Goal: Task Accomplishment & Management: Complete application form

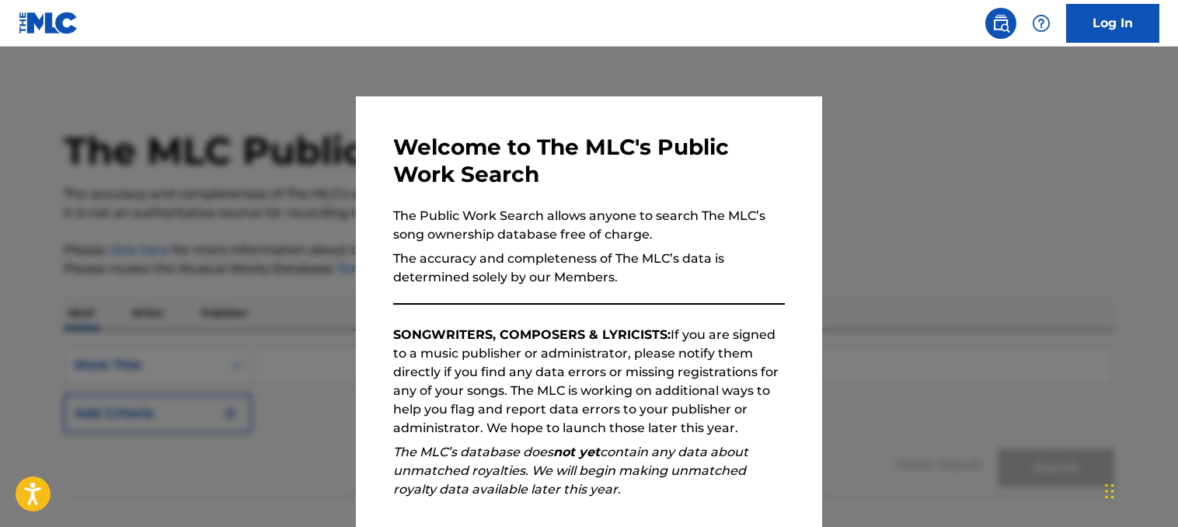
click at [1013, 147] on div at bounding box center [589, 310] width 1178 height 527
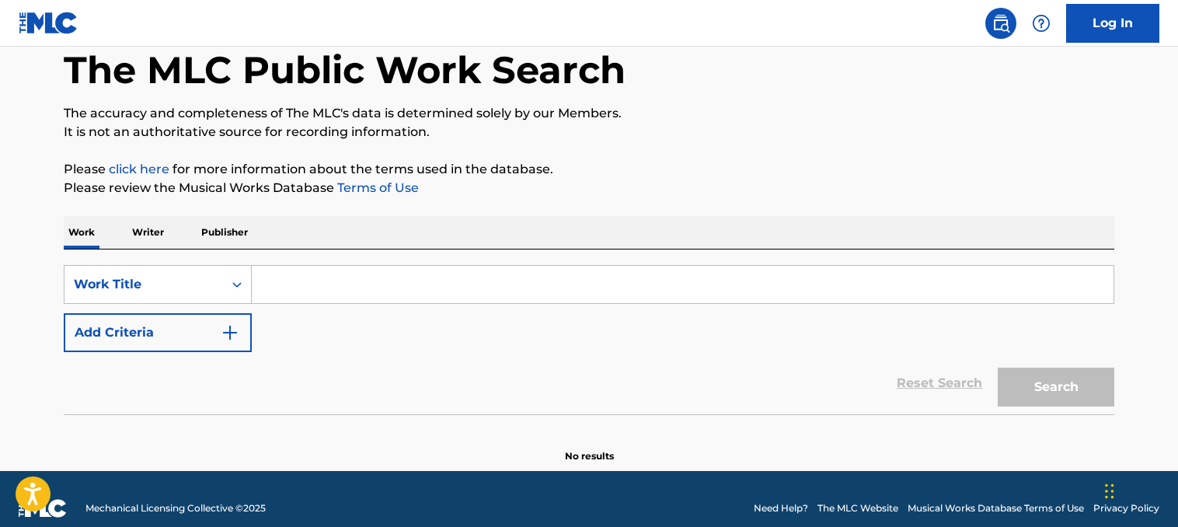
scroll to position [99, 0]
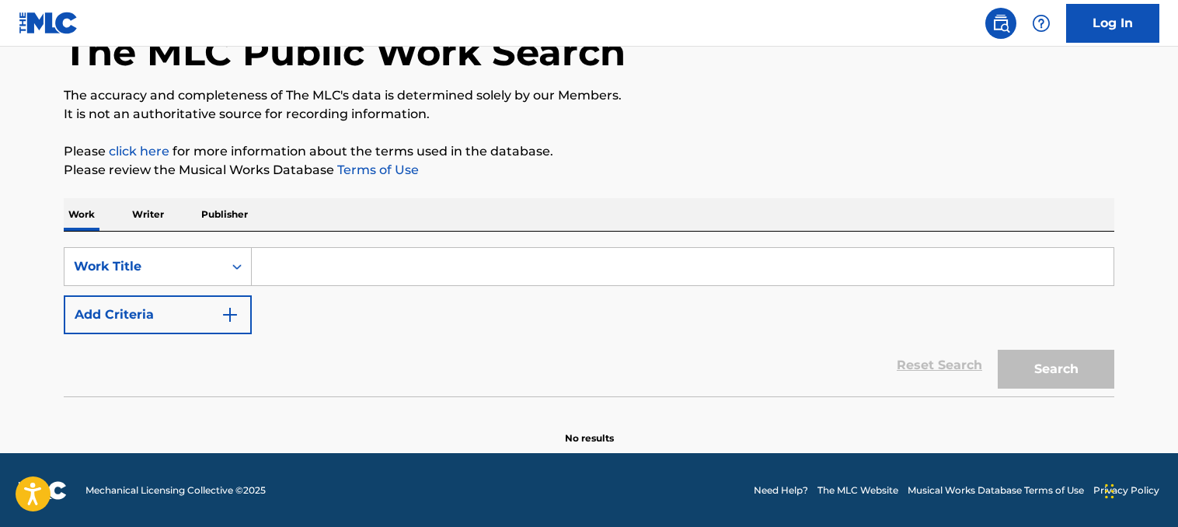
click at [562, 281] on input "Search Form" at bounding box center [683, 266] width 862 height 37
click at [312, 268] on input "Search Form" at bounding box center [683, 266] width 862 height 37
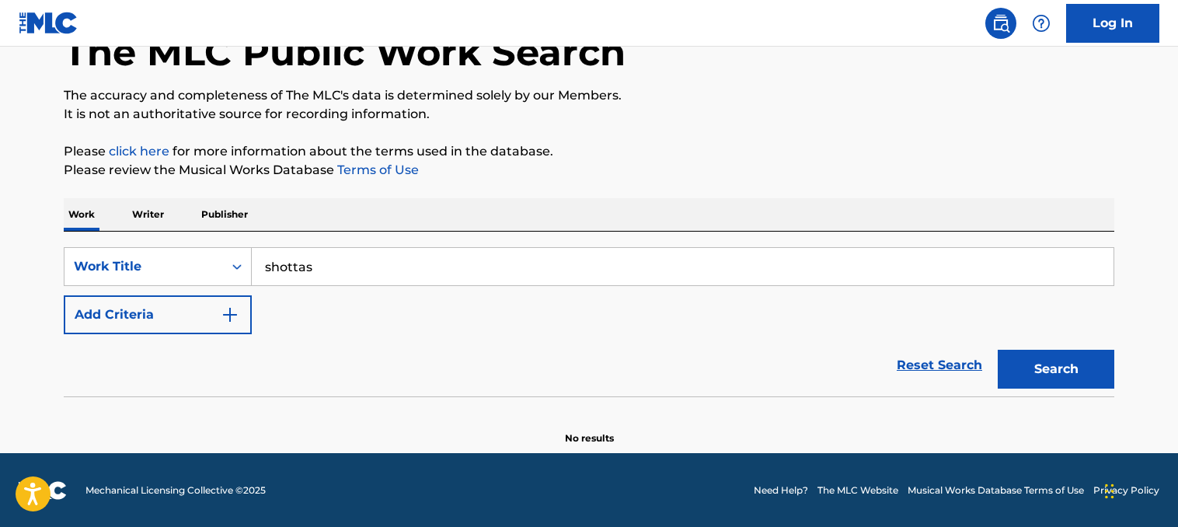
type input "shottas"
click at [998, 350] on button "Search" at bounding box center [1056, 369] width 117 height 39
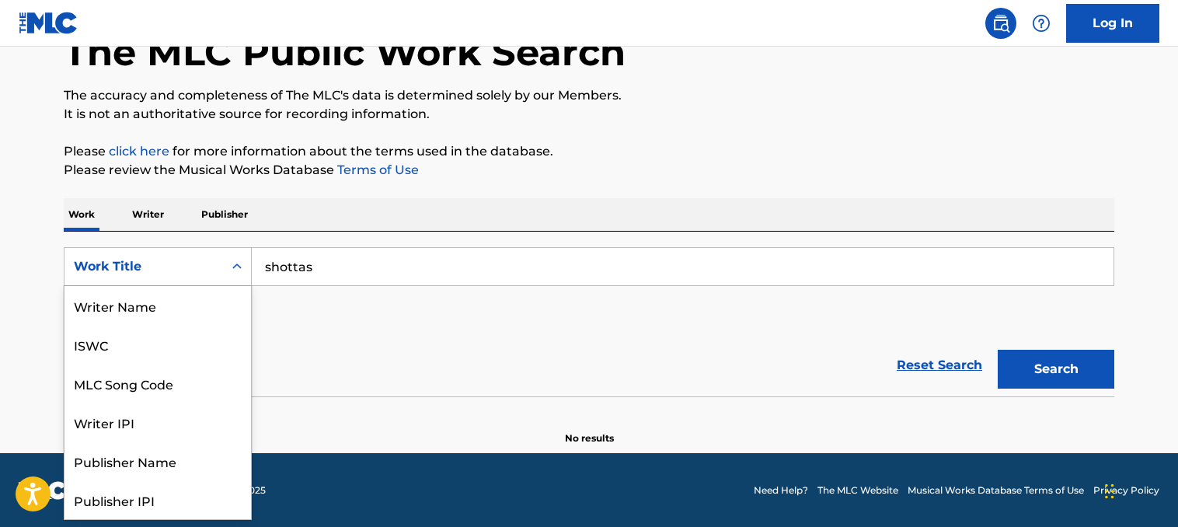
click at [230, 270] on icon "Search Form" at bounding box center [237, 267] width 16 height 16
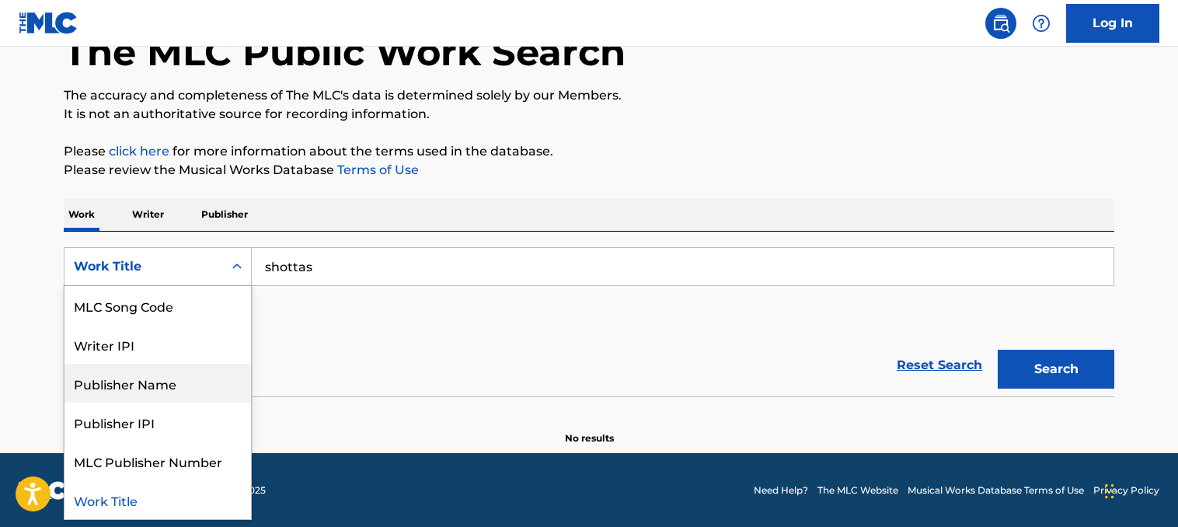
scroll to position [0, 0]
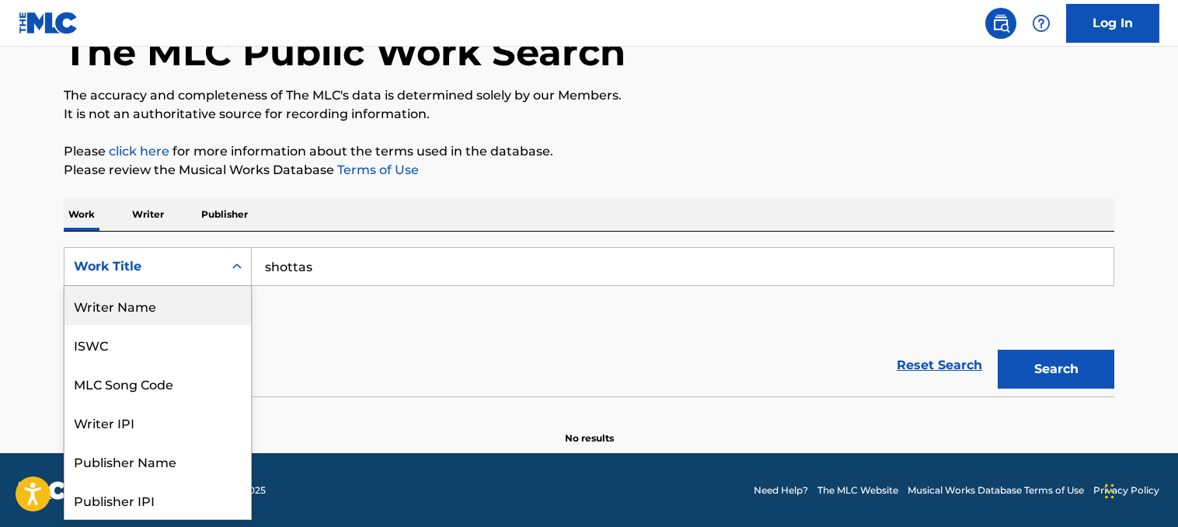
click at [191, 302] on div "Writer Name" at bounding box center [158, 305] width 187 height 39
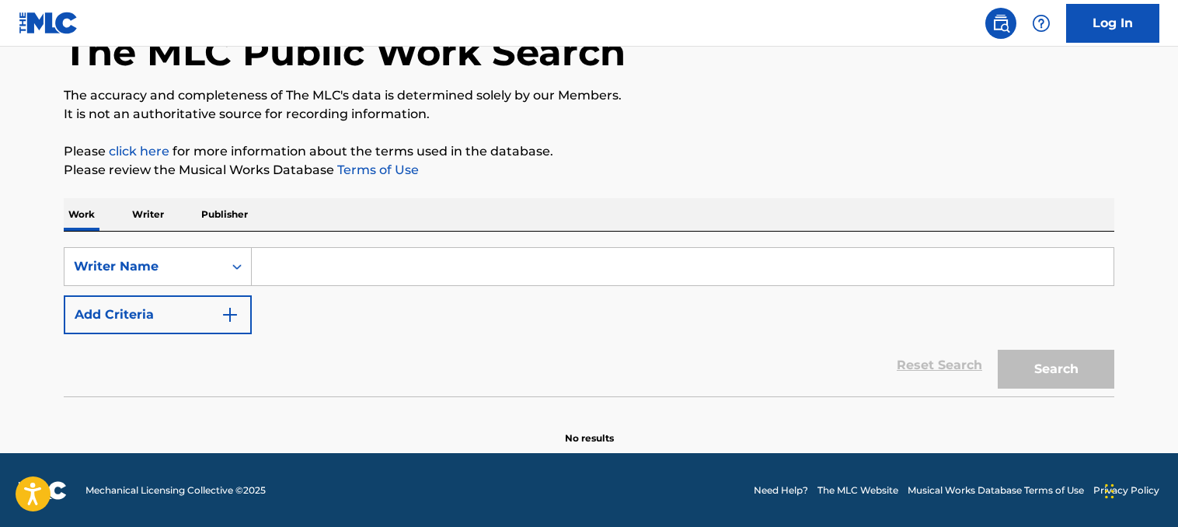
click at [333, 271] on input "Search Form" at bounding box center [683, 266] width 862 height 37
click at [152, 219] on p "Writer" at bounding box center [147, 214] width 41 height 33
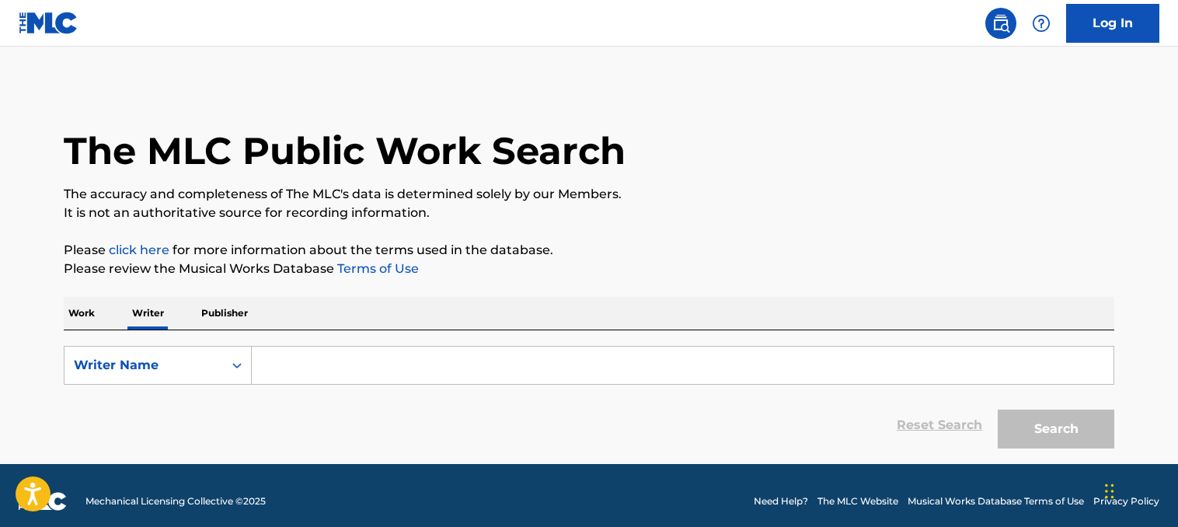
click at [228, 319] on p "Publisher" at bounding box center [225, 313] width 56 height 33
click at [438, 368] on input "Search Form" at bounding box center [683, 365] width 862 height 37
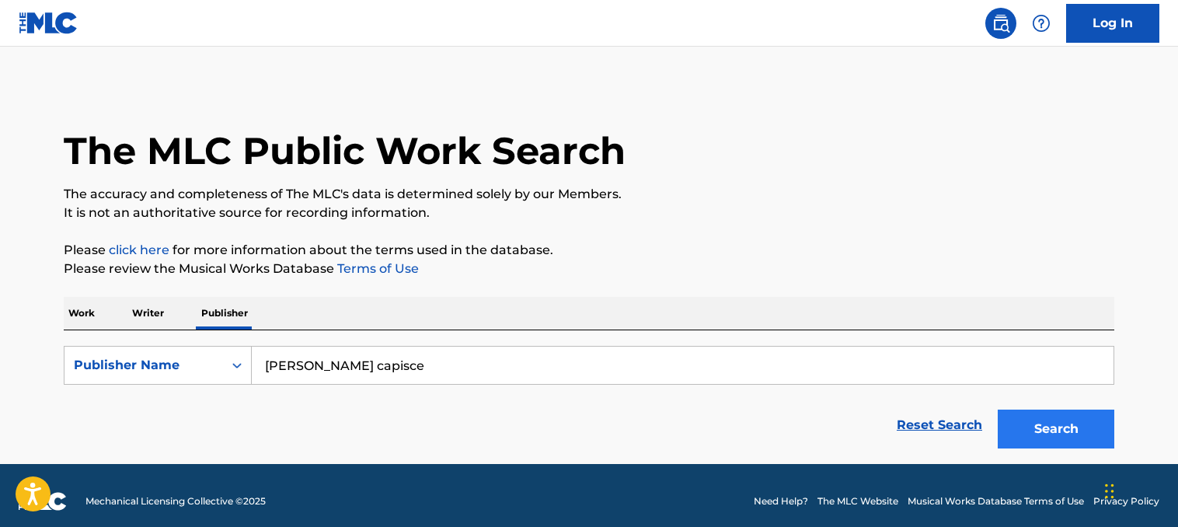
type input "[PERSON_NAME] capisce"
click at [1049, 440] on button "Search" at bounding box center [1056, 429] width 117 height 39
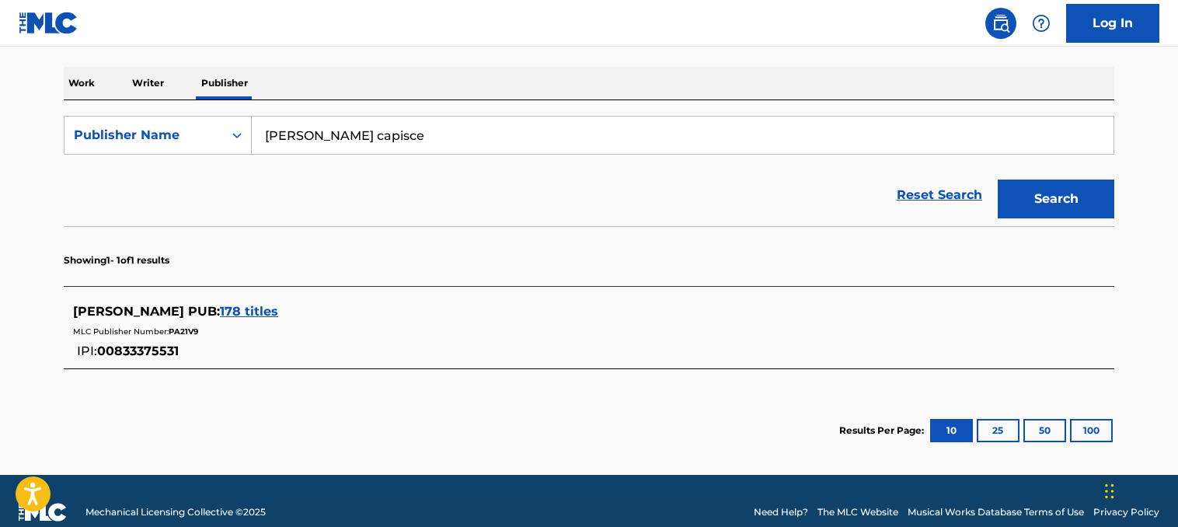
scroll to position [233, 0]
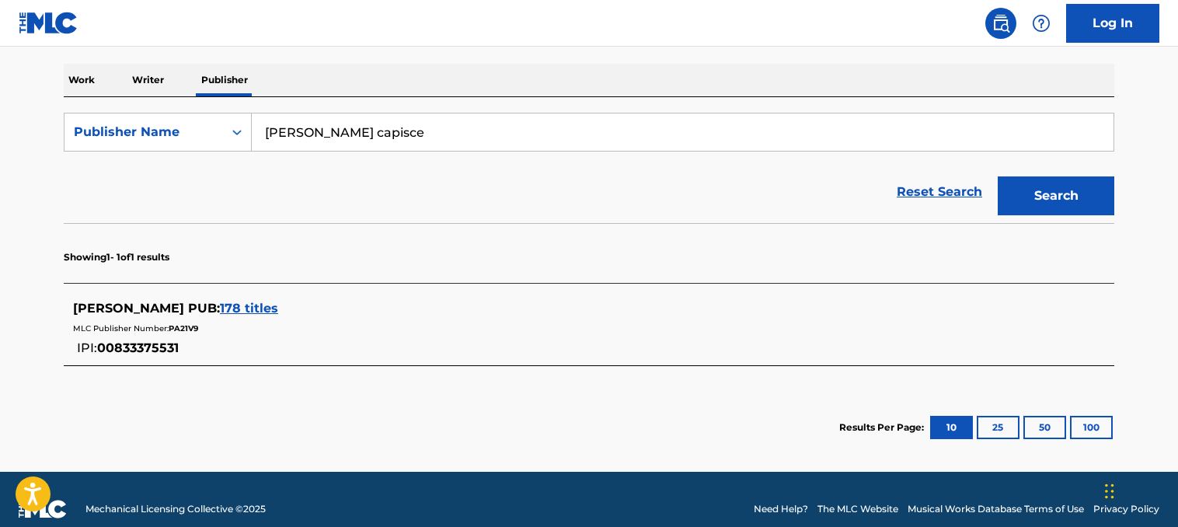
click at [220, 311] on span "178 titles" at bounding box center [249, 308] width 58 height 15
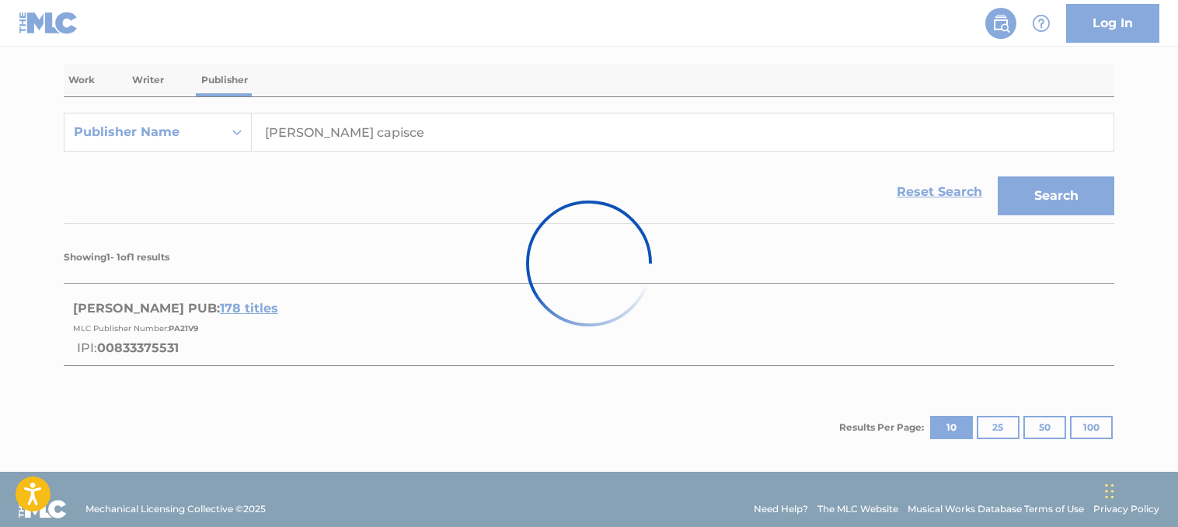
scroll to position [162, 0]
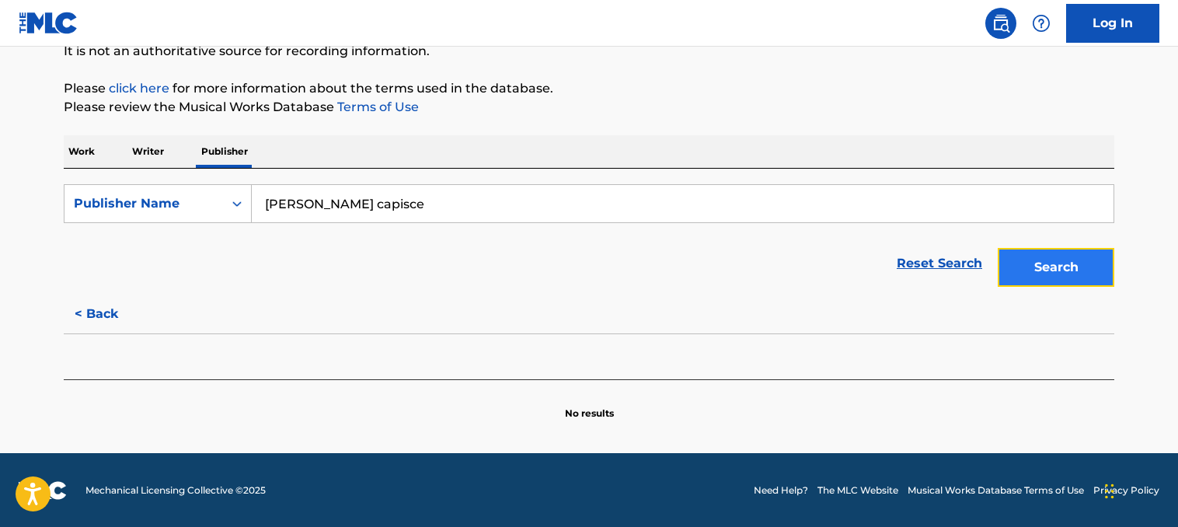
click at [1091, 277] on button "Search" at bounding box center [1056, 267] width 117 height 39
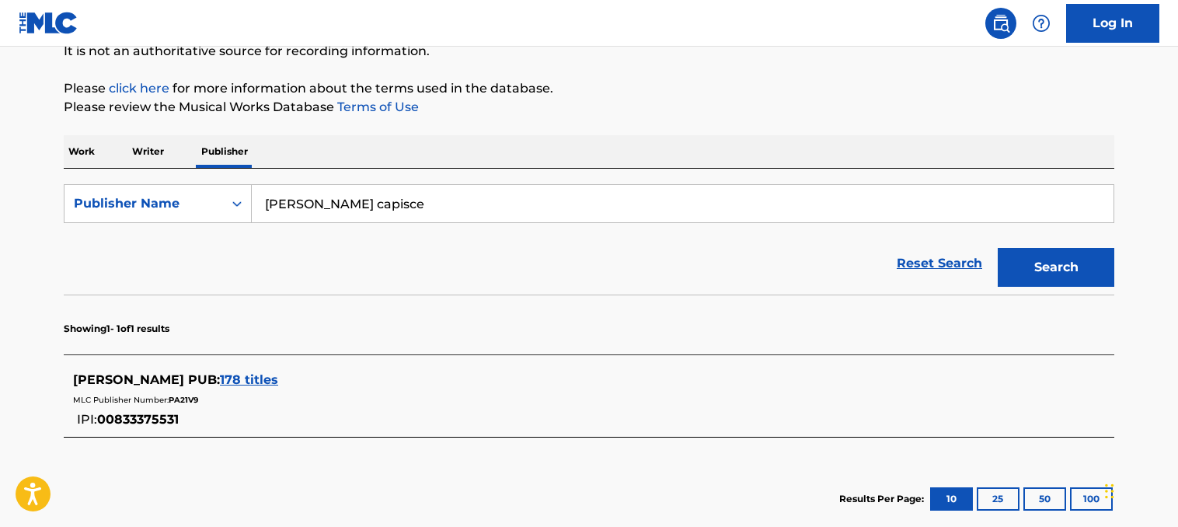
drag, startPoint x: 196, startPoint y: 380, endPoint x: 213, endPoint y: 411, distance: 35.5
drag, startPoint x: 213, startPoint y: 411, endPoint x: 183, endPoint y: 382, distance: 41.2
drag, startPoint x: 183, startPoint y: 382, endPoint x: 263, endPoint y: 406, distance: 82.8
click at [263, 406] on div "MLC Publisher Number: PA21V9" at bounding box center [569, 398] width 992 height 19
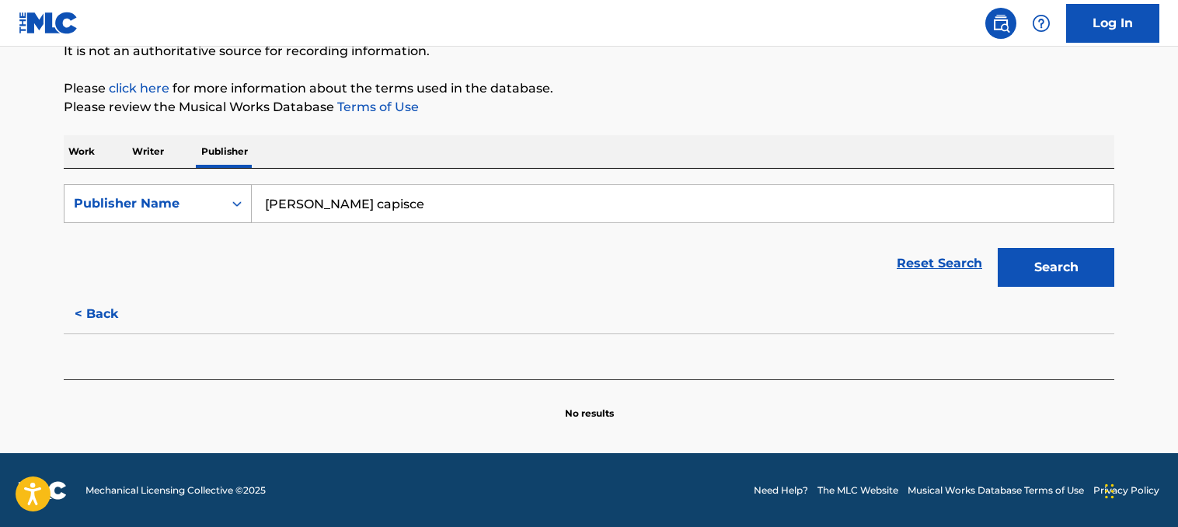
click at [215, 208] on div "Publisher Name" at bounding box center [144, 204] width 159 height 30
click at [507, 256] on div "Reset Search Search" at bounding box center [589, 263] width 1051 height 62
click at [1074, 278] on button "Search" at bounding box center [1056, 267] width 117 height 39
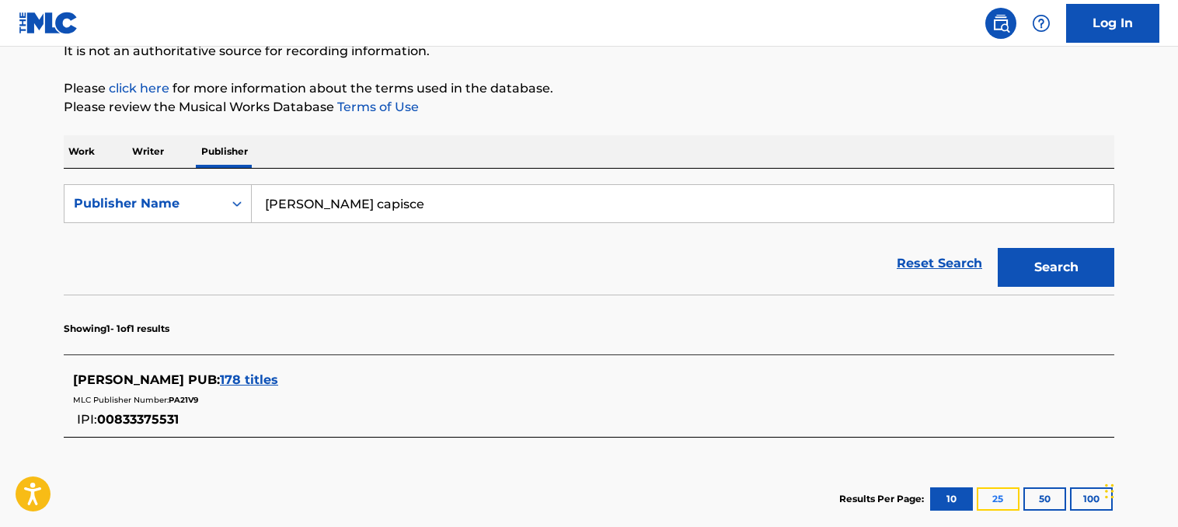
click at [1001, 504] on button "25" at bounding box center [998, 498] width 43 height 23
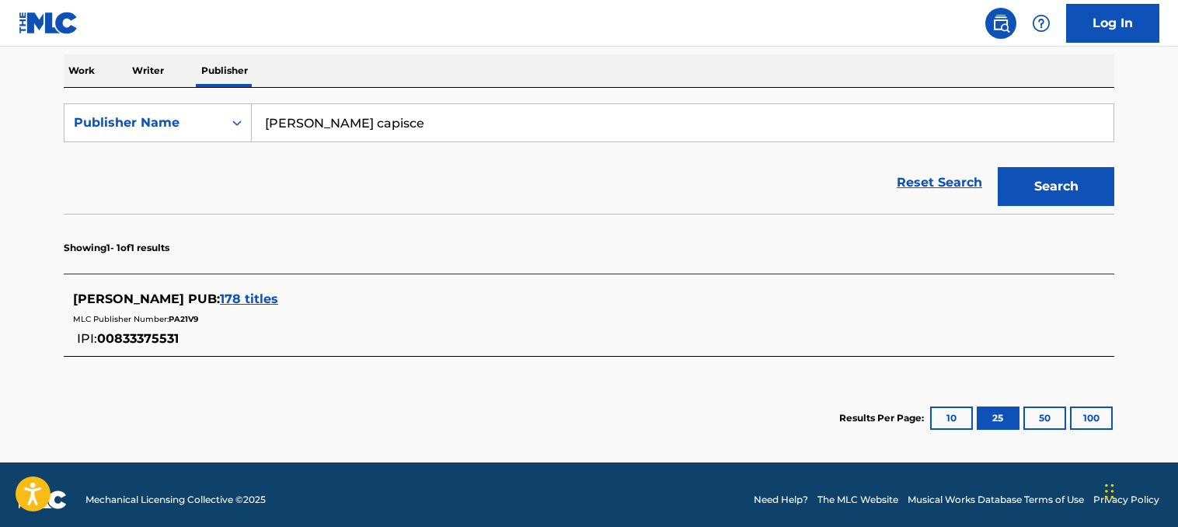
scroll to position [251, 0]
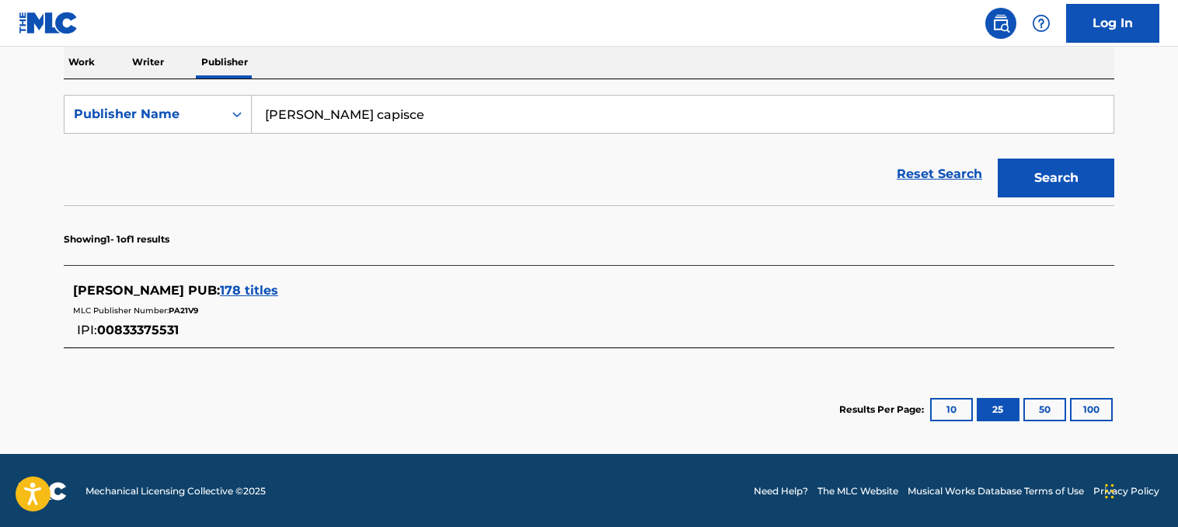
click at [220, 293] on span "178 titles" at bounding box center [249, 290] width 58 height 15
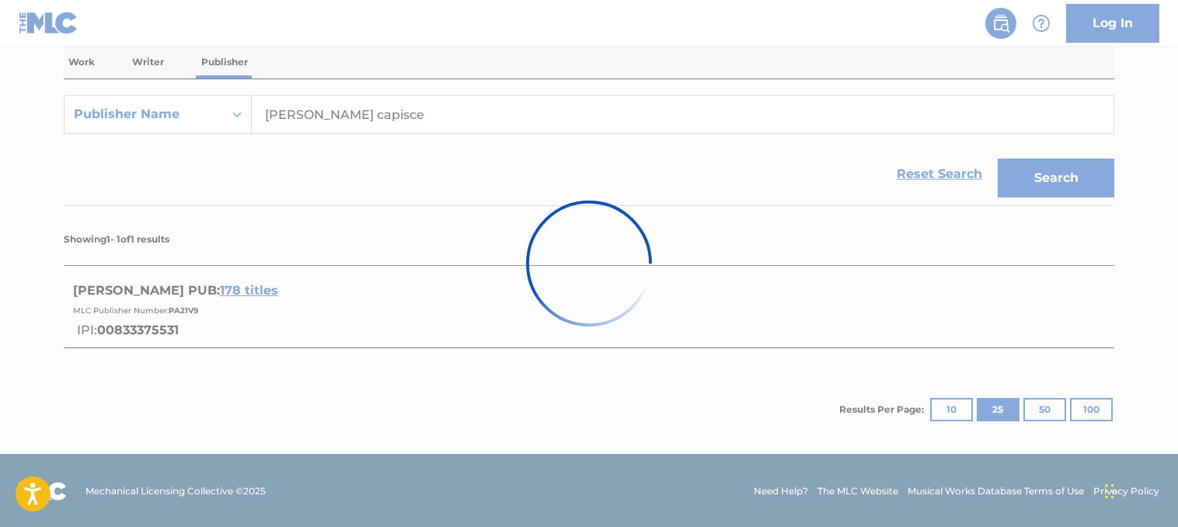
scroll to position [162, 0]
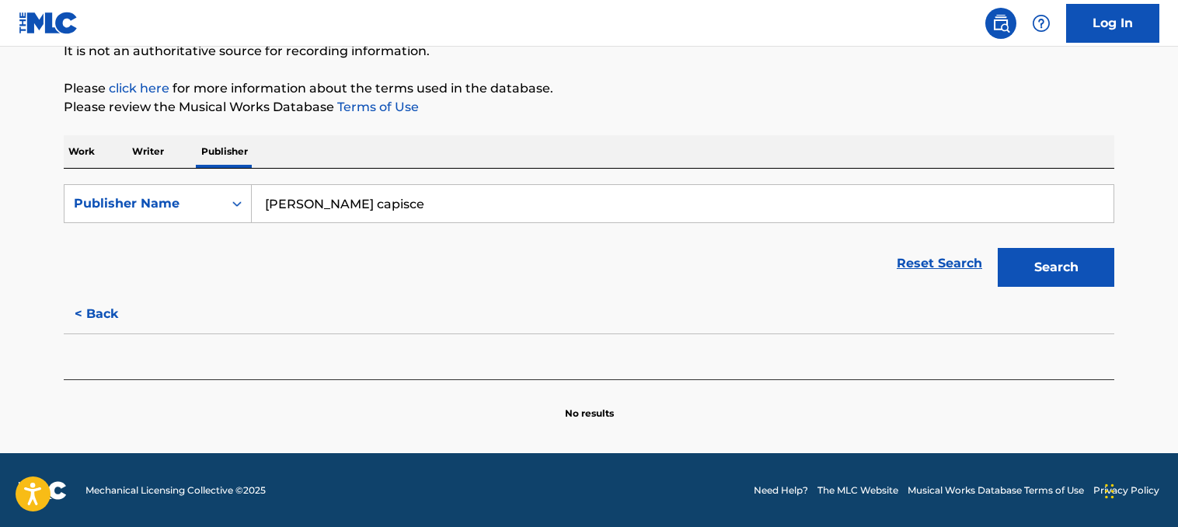
click at [77, 154] on p "Work" at bounding box center [82, 151] width 36 height 33
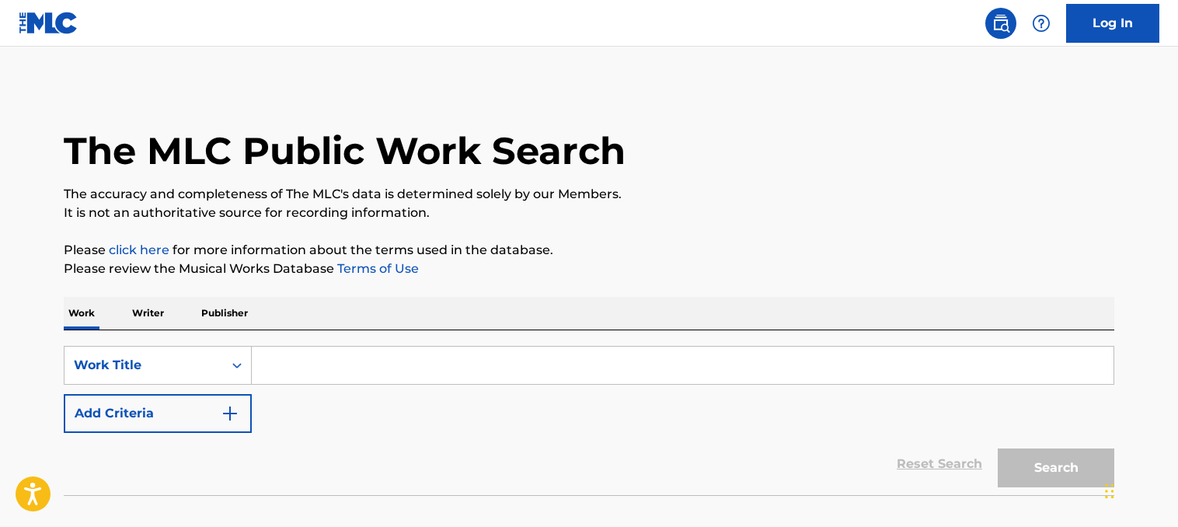
click at [297, 376] on input "Search Form" at bounding box center [683, 365] width 862 height 37
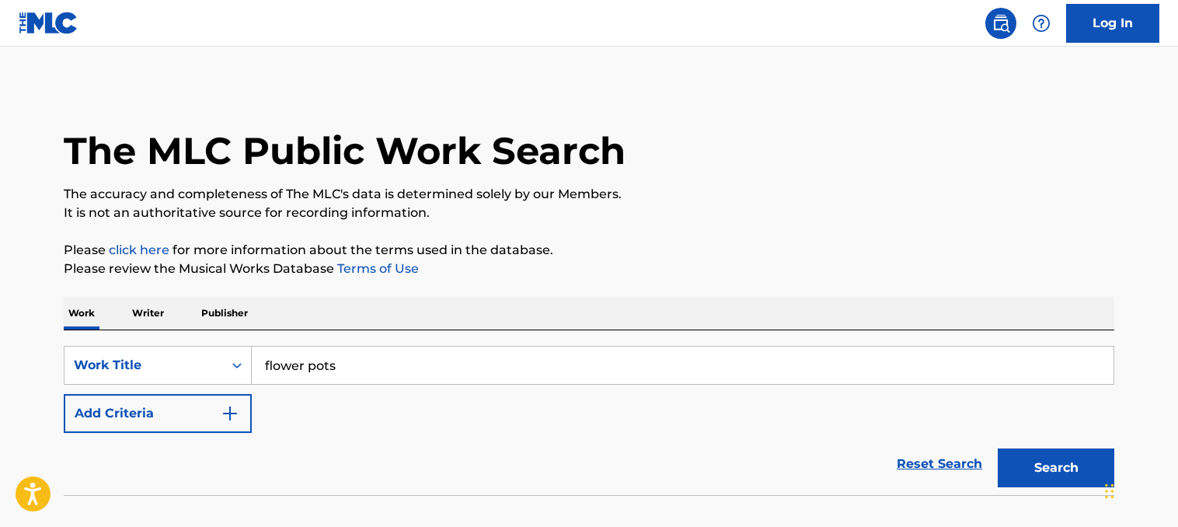
type input "flower pots"
click at [998, 448] on button "Search" at bounding box center [1056, 467] width 117 height 39
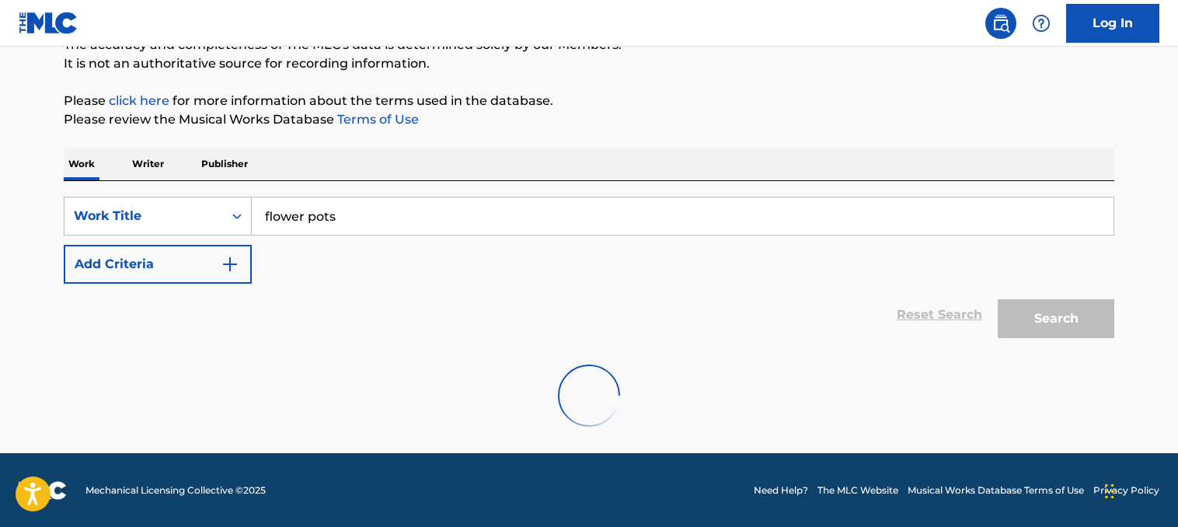
scroll to position [99, 0]
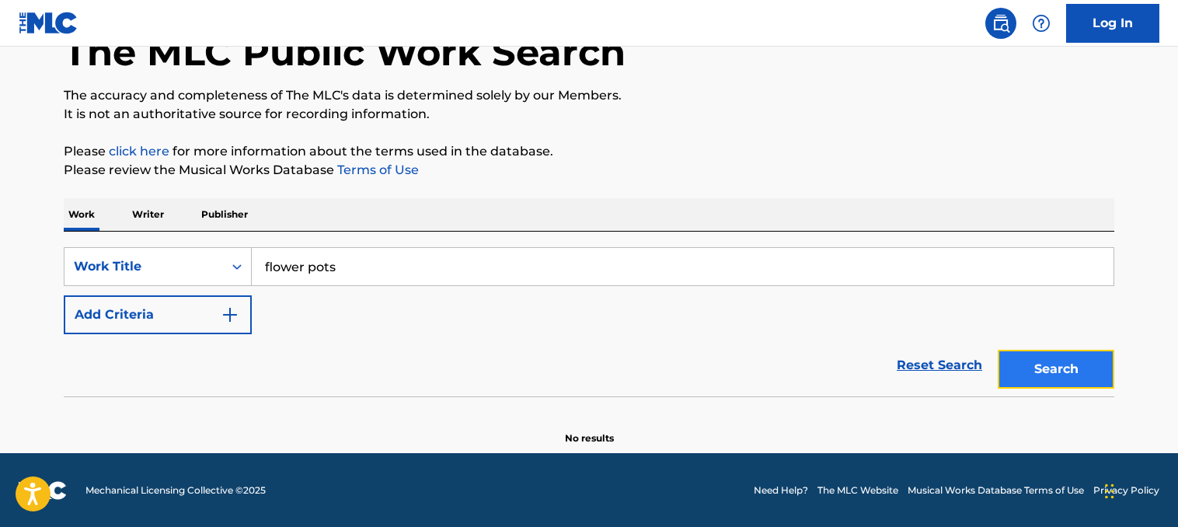
click at [1038, 364] on button "Search" at bounding box center [1056, 369] width 117 height 39
click at [46, 32] on img at bounding box center [49, 23] width 60 height 23
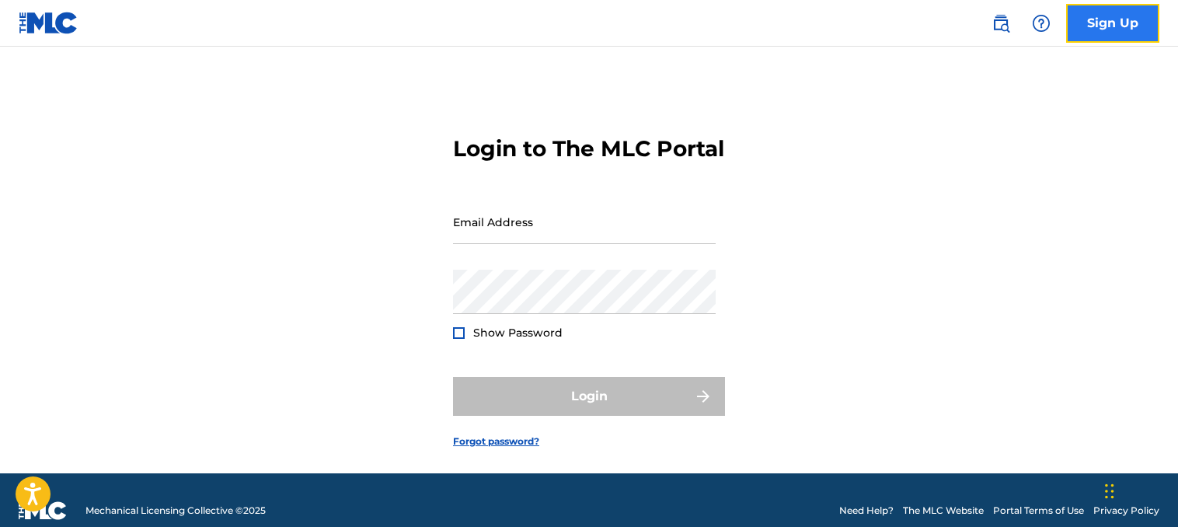
click at [1148, 27] on link "Sign Up" at bounding box center [1112, 23] width 93 height 39
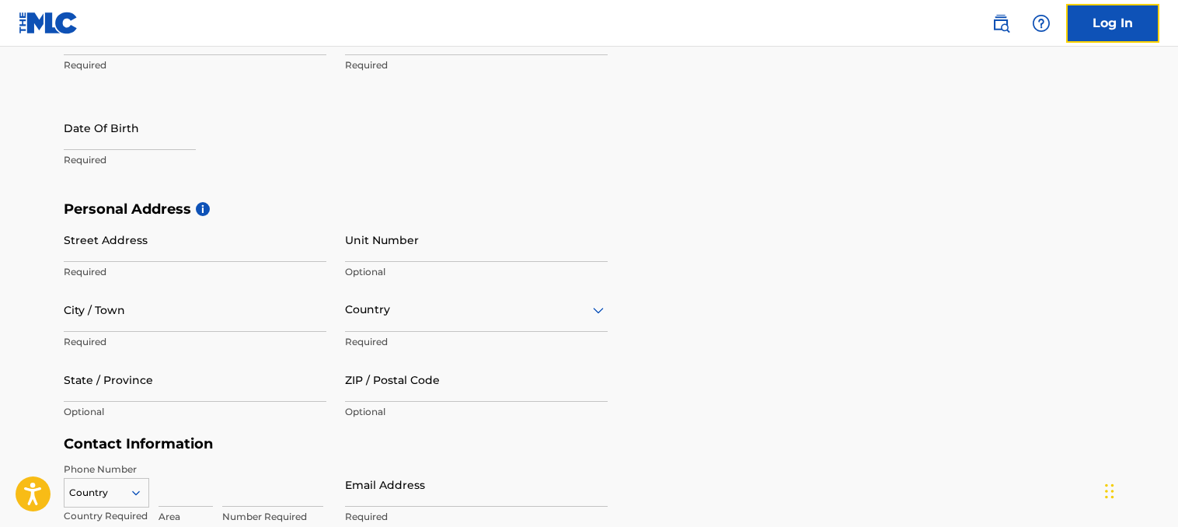
scroll to position [311, 0]
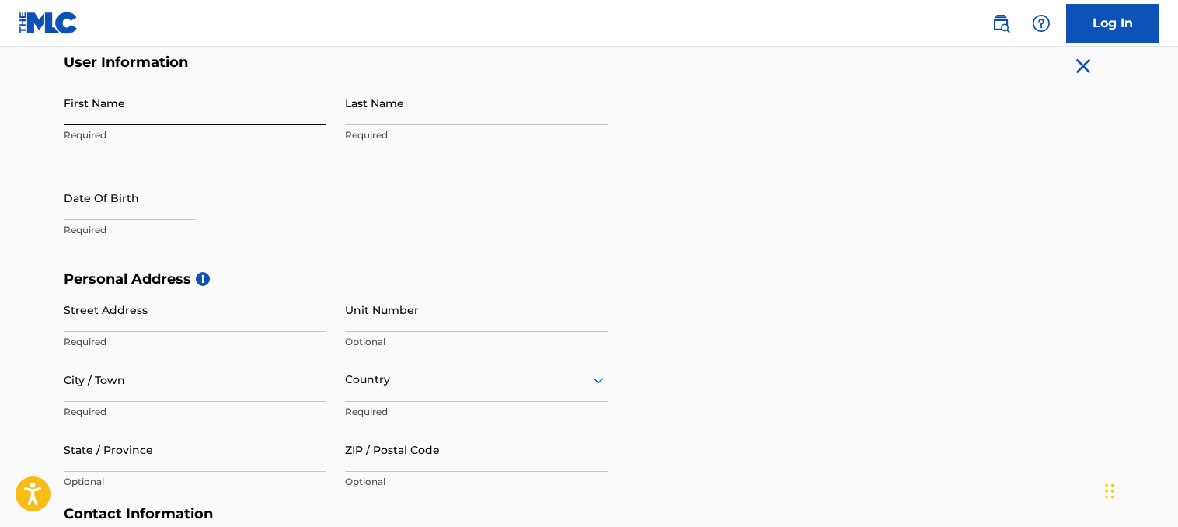
click at [221, 97] on input "First Name" at bounding box center [195, 103] width 263 height 44
type input "[PERSON_NAME]"
click at [414, 110] on input "Last Name" at bounding box center [476, 103] width 263 height 44
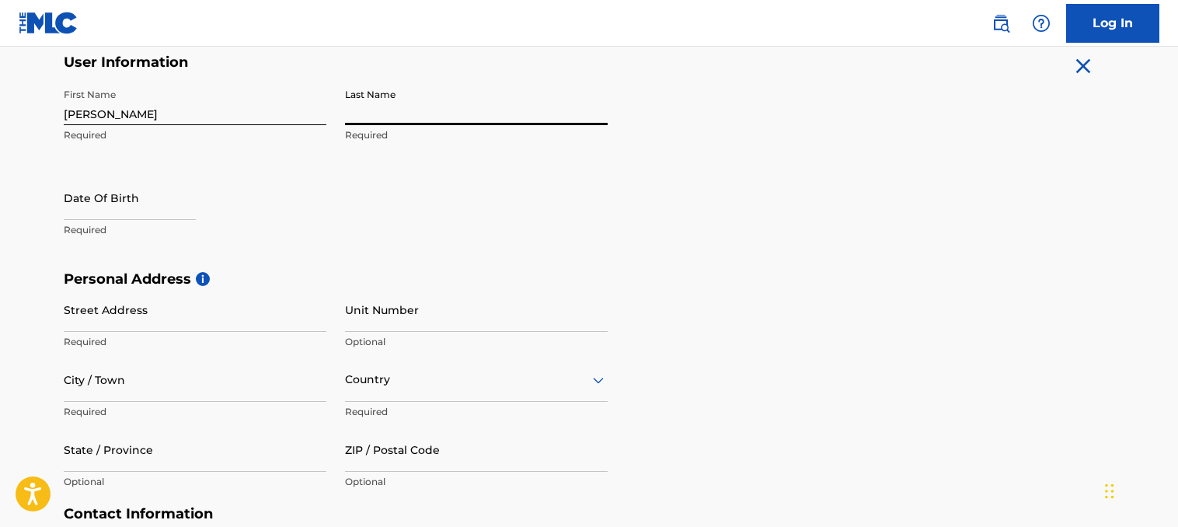
type input "[PERSON_NAME]"
click at [136, 206] on input "text" at bounding box center [130, 198] width 132 height 44
select select "8"
select select "2025"
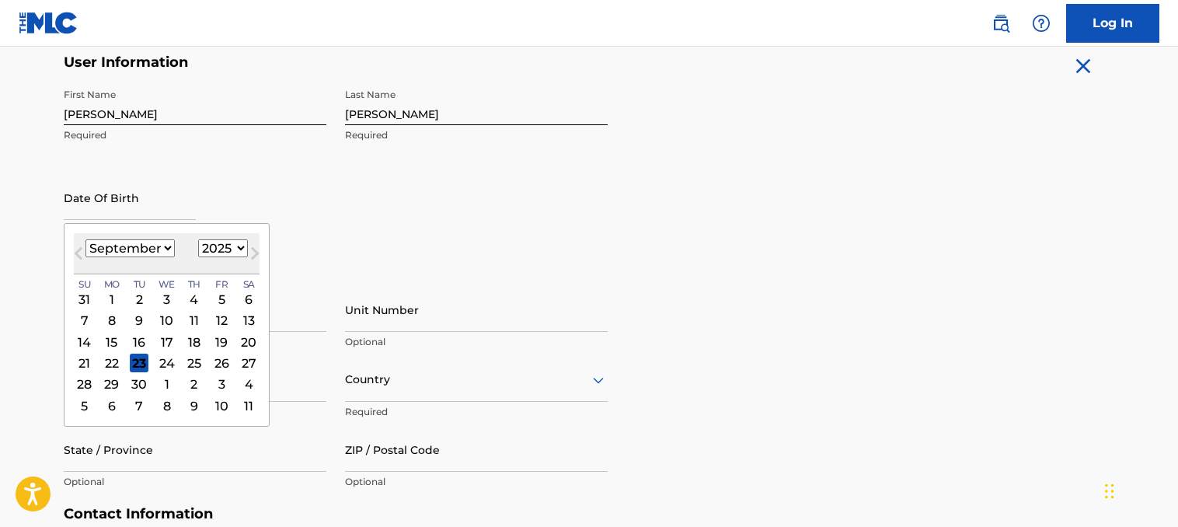
click at [149, 243] on select "January February March April May June July August September October November De…" at bounding box center [129, 248] width 89 height 18
select select "4"
click at [85, 239] on select "January February March April May June July August September October November De…" at bounding box center [129, 248] width 89 height 18
click at [221, 298] on div "2" at bounding box center [221, 299] width 19 height 19
type input "[DATE]"
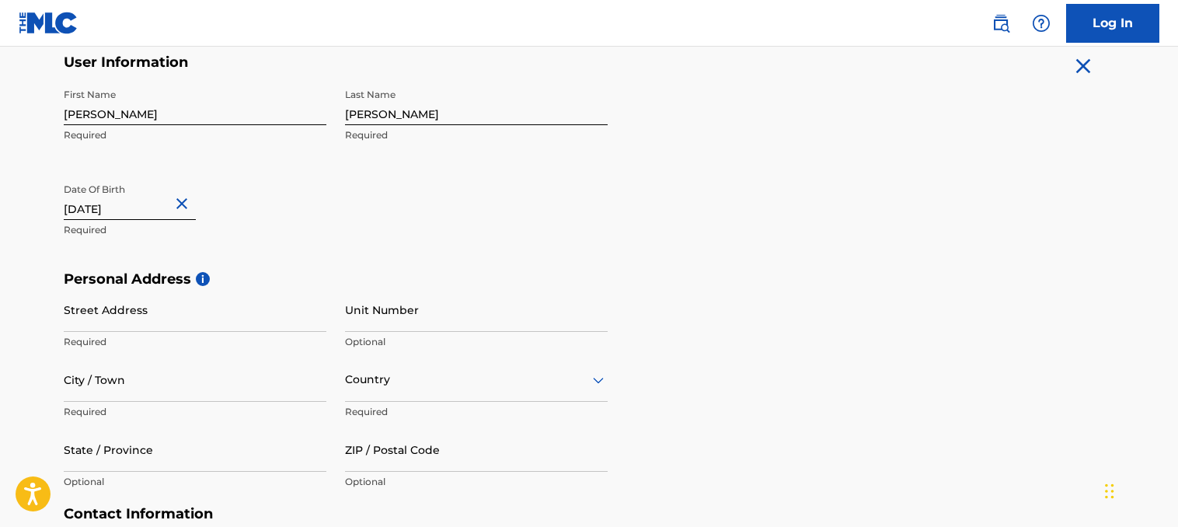
click at [118, 211] on input "[DATE]" at bounding box center [130, 198] width 132 height 44
select select "4"
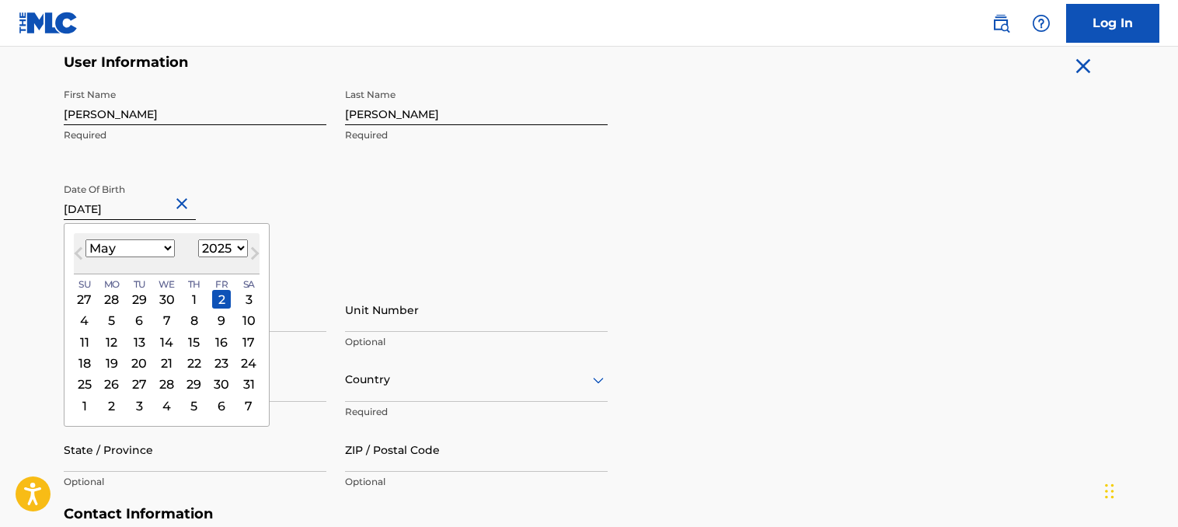
click at [211, 242] on select "1899 1900 1901 1902 1903 1904 1905 1906 1907 1908 1909 1910 1911 1912 1913 1914…" at bounding box center [223, 248] width 50 height 18
select select "1988"
click at [198, 239] on select "1899 1900 1901 1902 1903 1904 1905 1906 1907 1908 1909 1910 1911 1912 1913 1914…" at bounding box center [223, 248] width 50 height 18
click at [113, 303] on div "2" at bounding box center [112, 299] width 19 height 19
type input "[DATE]"
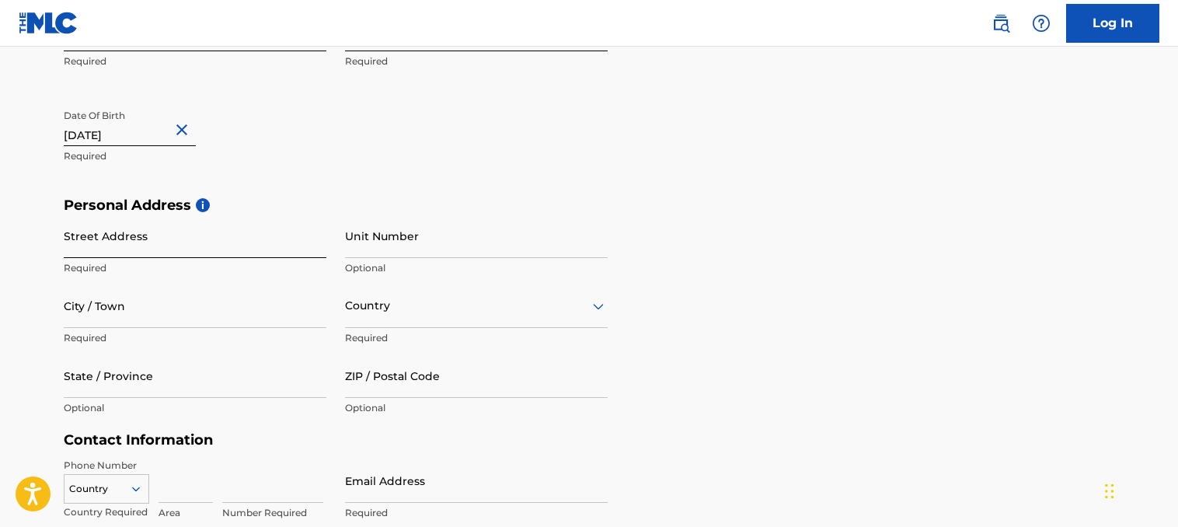
scroll to position [389, 0]
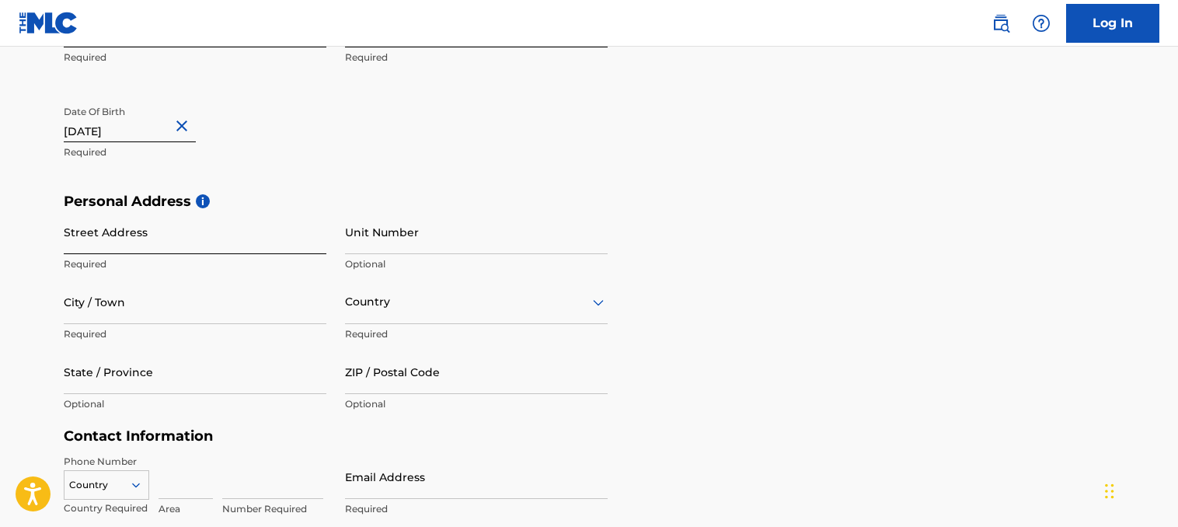
drag, startPoint x: 125, startPoint y: 256, endPoint x: 134, endPoint y: 243, distance: 15.1
click at [125, 255] on div "Street Address Required" at bounding box center [195, 245] width 263 height 70
click at [134, 243] on input "Street Address" at bounding box center [195, 232] width 263 height 44
type input "[STREET_ADDRESS]"
click at [271, 319] on input "City / Town" at bounding box center [195, 302] width 263 height 44
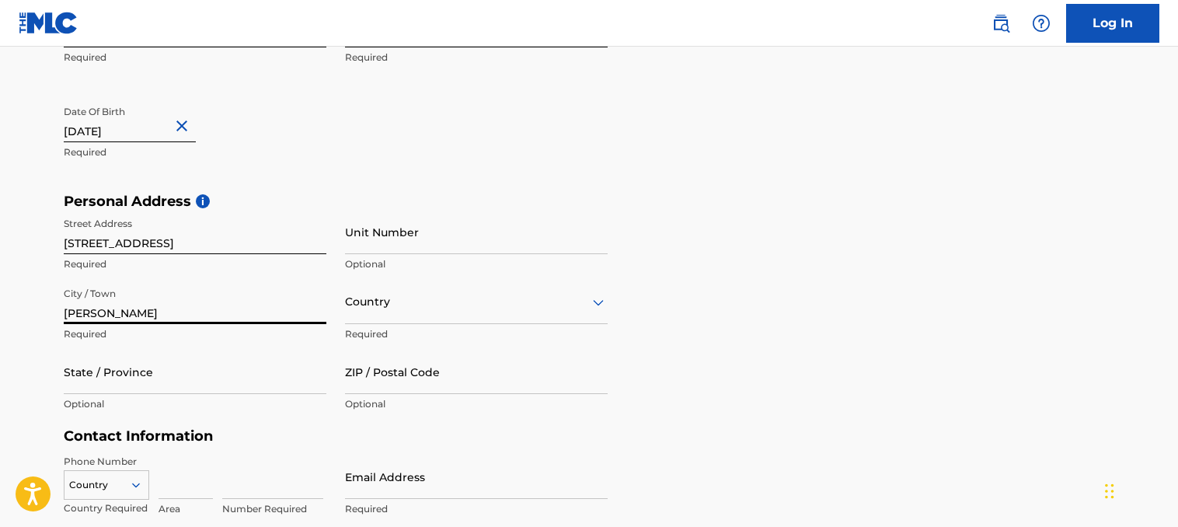
type input "[PERSON_NAME]"
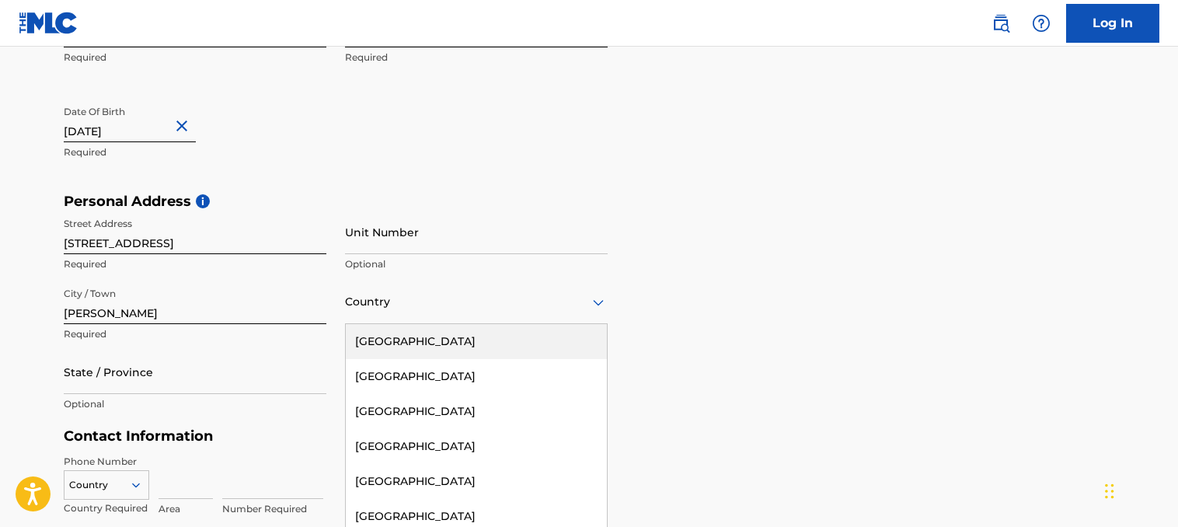
scroll to position [420, 0]
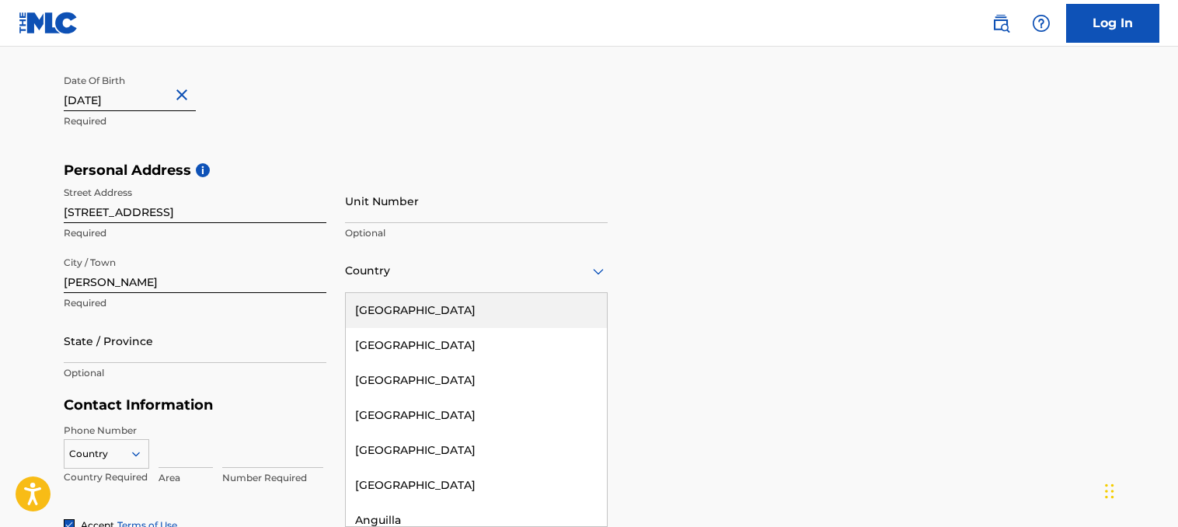
click at [395, 293] on div "223 results available. Use Up and Down to choose options, press Enter to select…" at bounding box center [476, 271] width 263 height 44
click at [398, 309] on div "[GEOGRAPHIC_DATA]" at bounding box center [476, 310] width 261 height 35
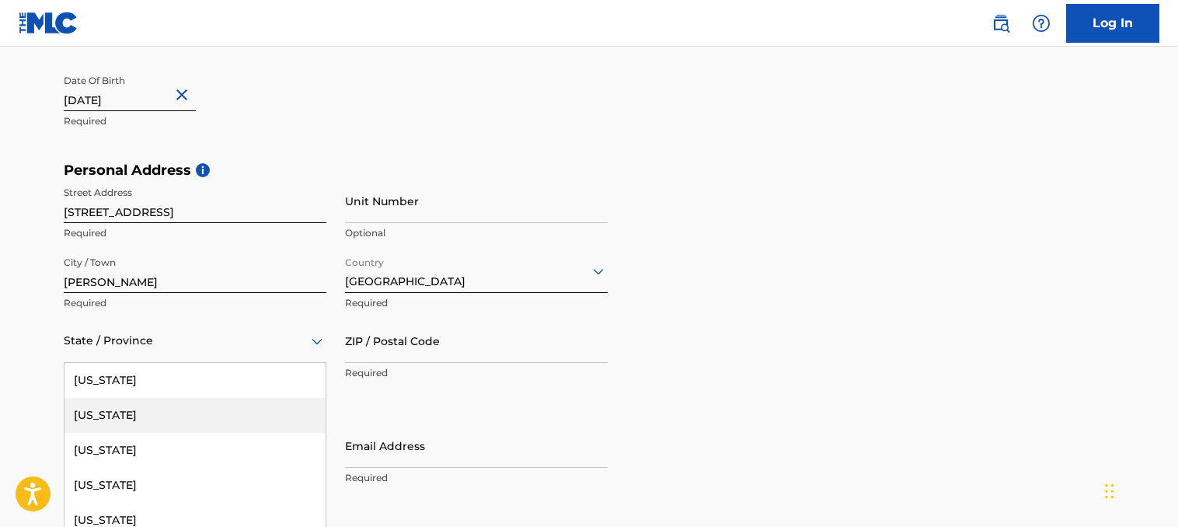
scroll to position [489, 0]
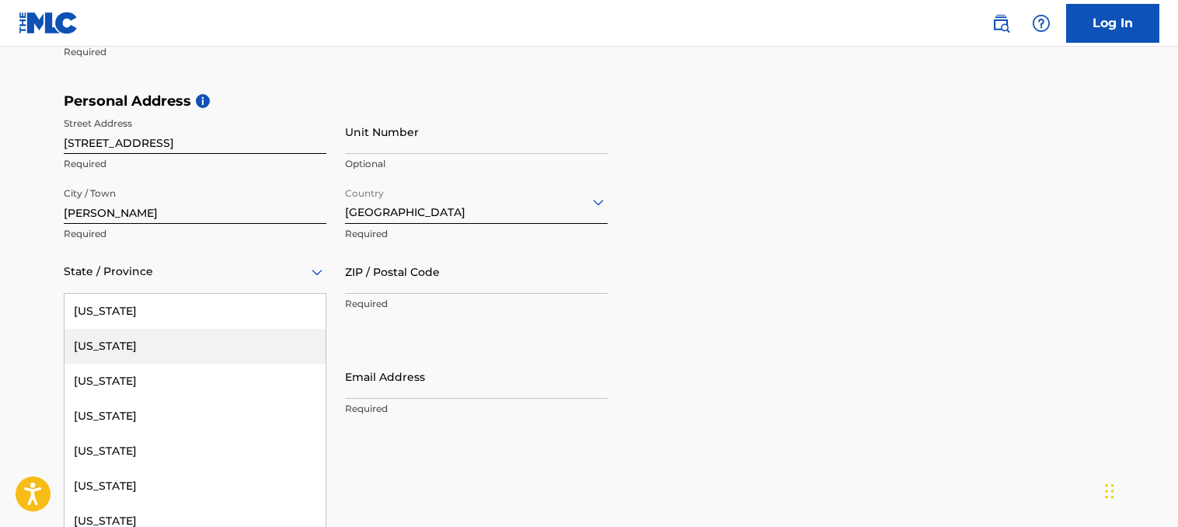
click at [131, 294] on div "57 results available. Use Up and Down to choose options, press Enter to select …" at bounding box center [195, 271] width 263 height 44
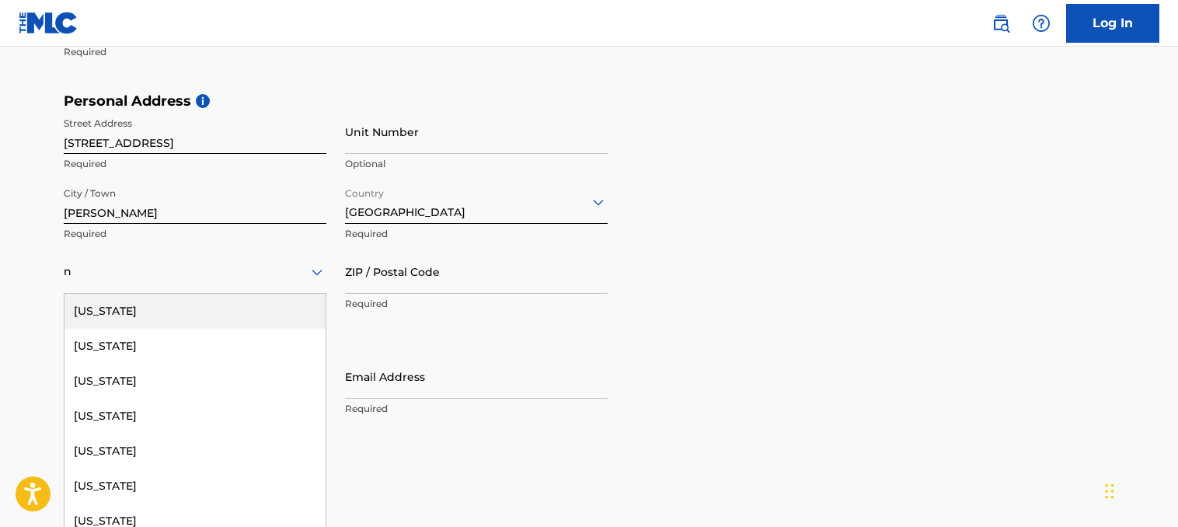
type input "no"
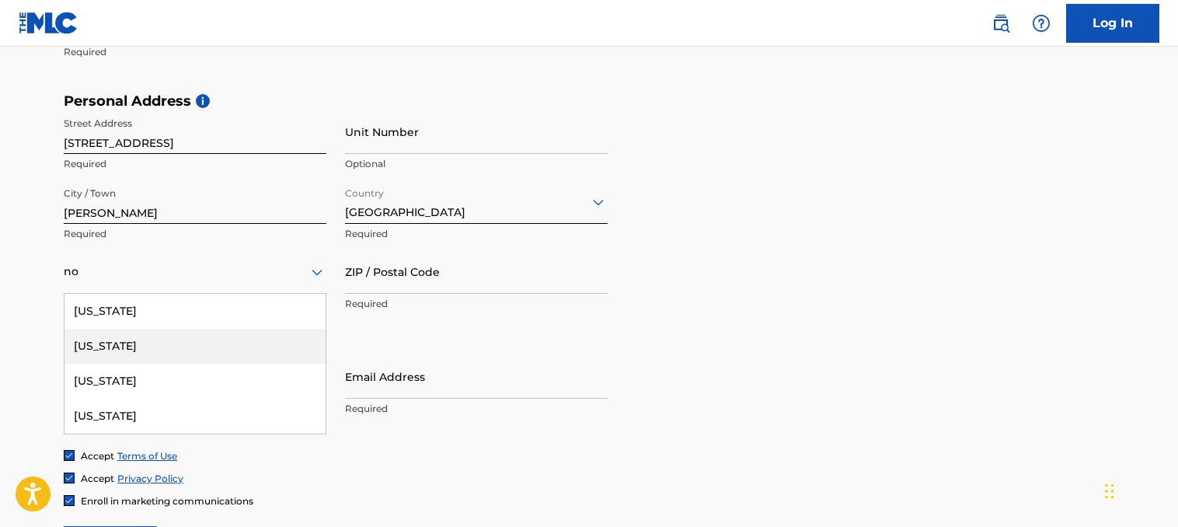
click at [145, 340] on div "[US_STATE]" at bounding box center [195, 346] width 261 height 35
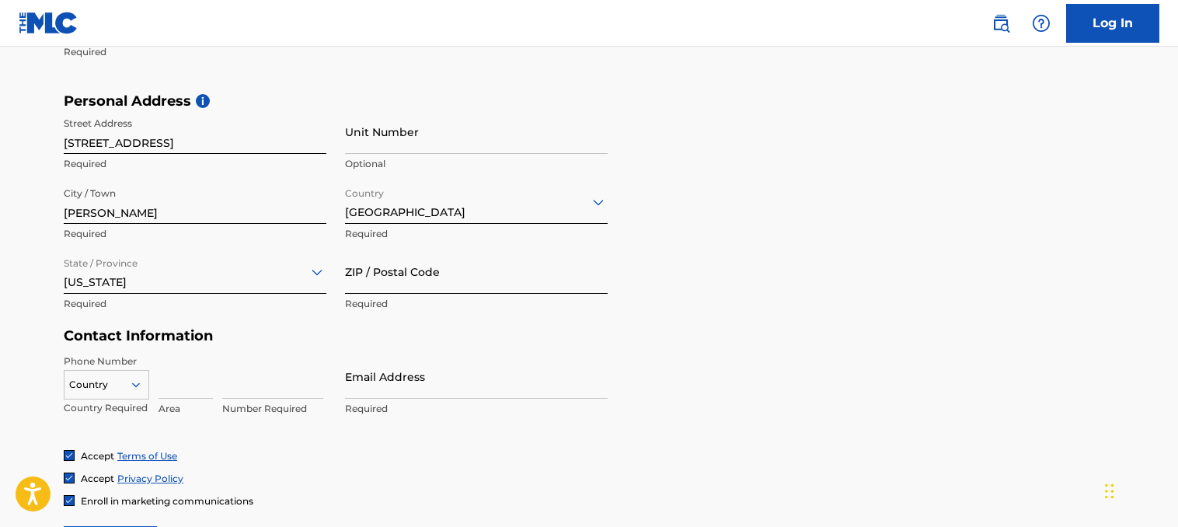
click at [387, 277] on input "ZIP / Postal Code" at bounding box center [476, 271] width 263 height 44
type input "28333"
click at [177, 388] on input at bounding box center [186, 376] width 54 height 44
type input "7"
type input "470"
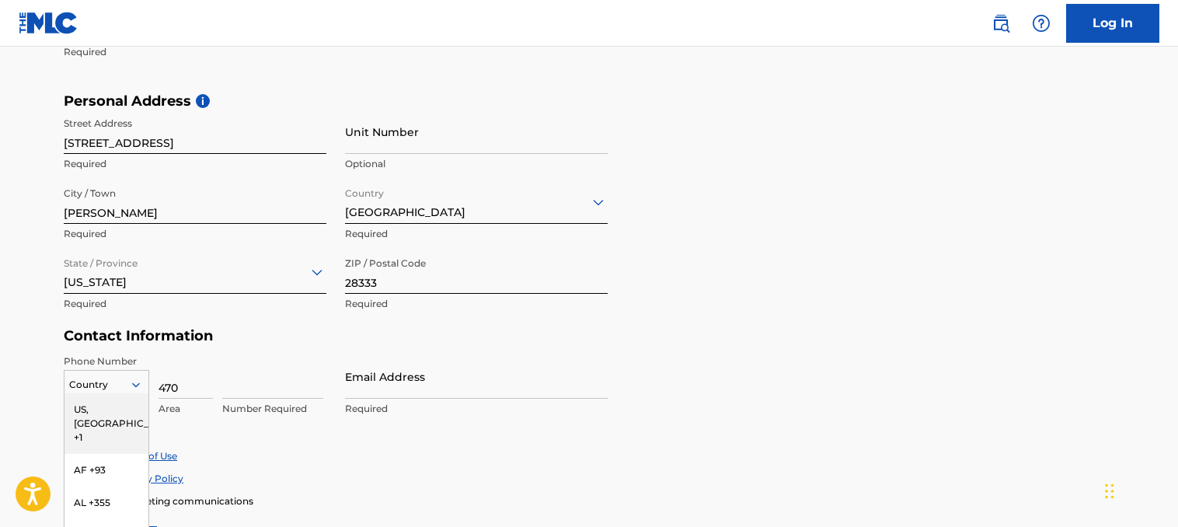
scroll to position [588, 0]
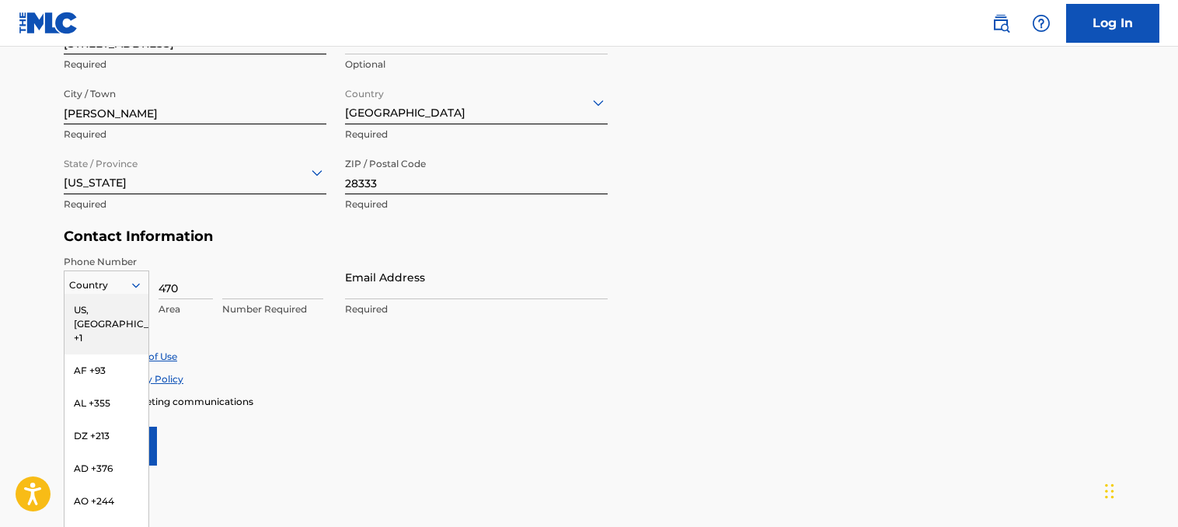
click at [137, 294] on div "216 results available. Use Up and Down to choose options, press Enter to select…" at bounding box center [106, 281] width 85 height 23
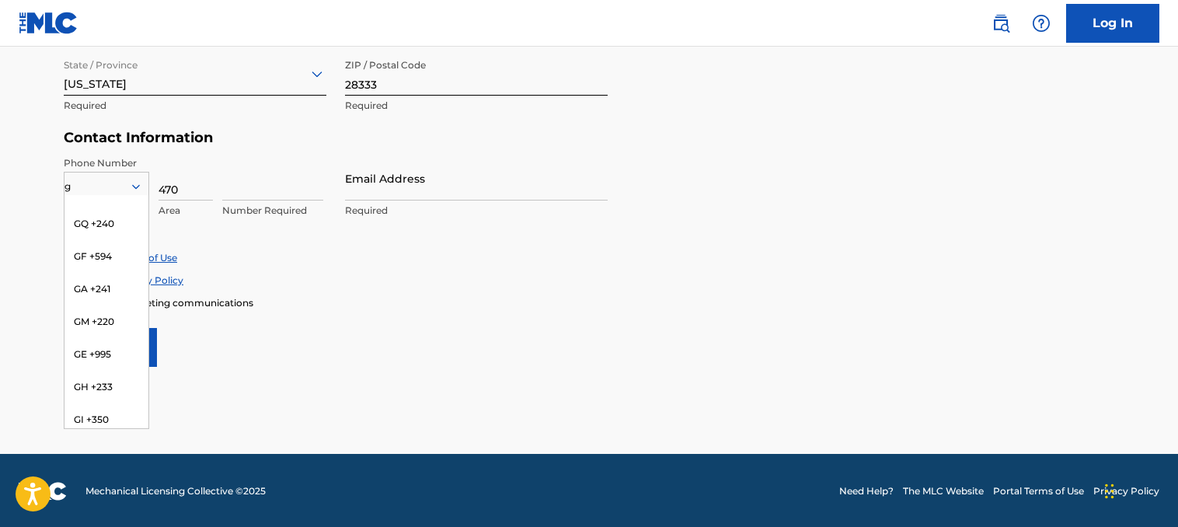
scroll to position [78, 0]
type input "g"
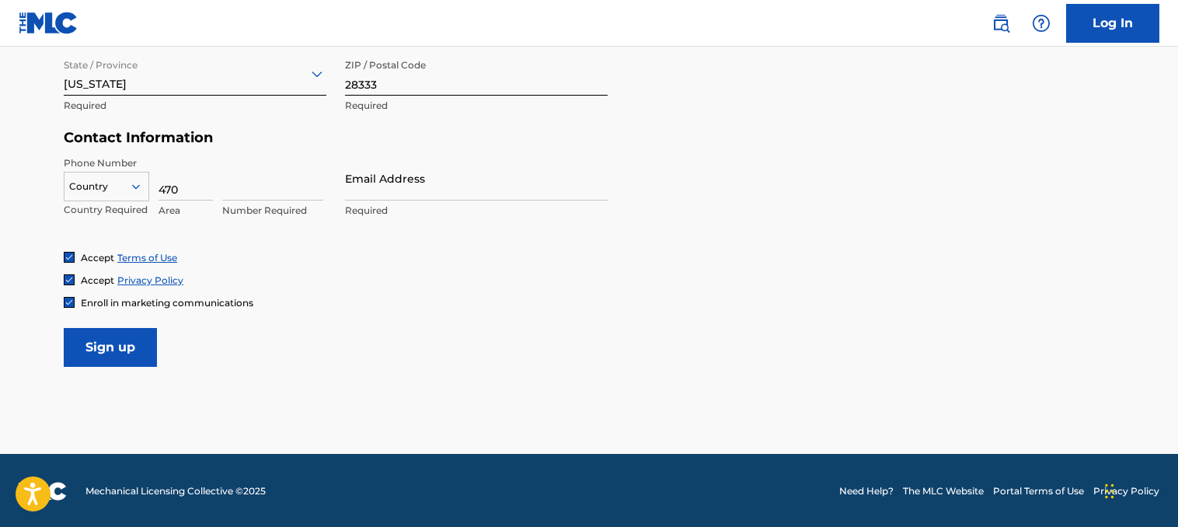
click at [336, 291] on div "Accept Terms of Use Accept Privacy Policy Enroll in marketing communications" at bounding box center [589, 280] width 1051 height 58
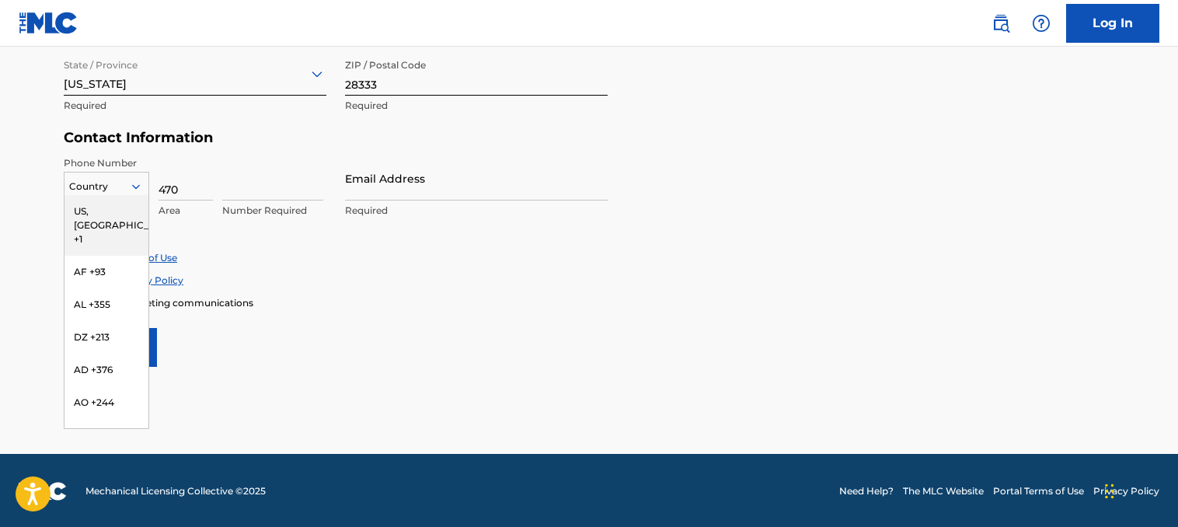
click at [137, 180] on icon at bounding box center [136, 187] width 14 height 14
click at [126, 211] on div "US, [GEOGRAPHIC_DATA] +1" at bounding box center [107, 225] width 84 height 61
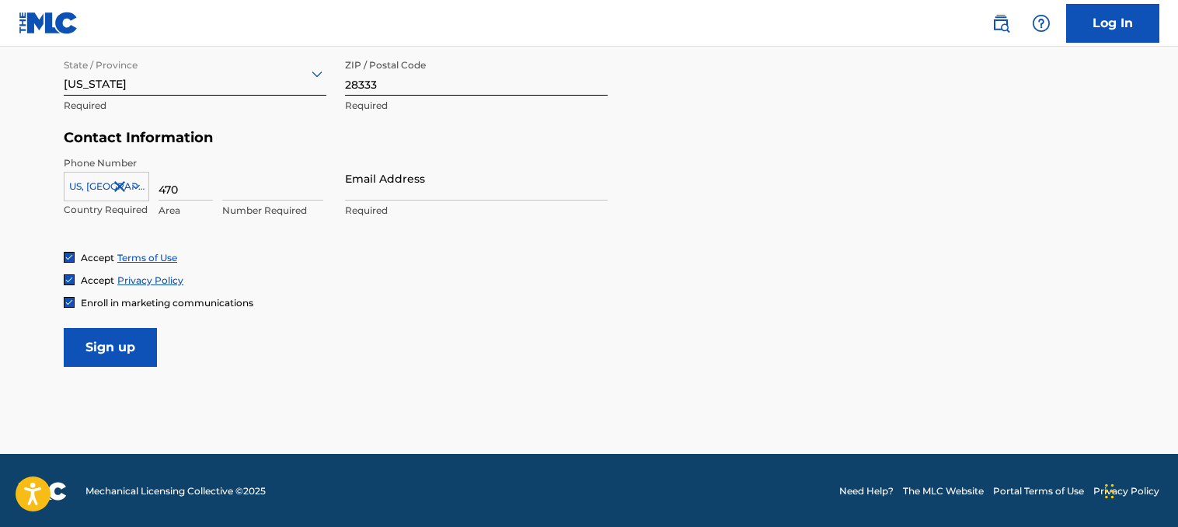
drag, startPoint x: 201, startPoint y: 194, endPoint x: 148, endPoint y: 194, distance: 52.8
click at [148, 194] on div "[GEOGRAPHIC_DATA], [GEOGRAPHIC_DATA] +1 Country Required 470 Area Number Requir…" at bounding box center [195, 191] width 263 height 70
click at [241, 185] on input at bounding box center [272, 178] width 101 height 44
click at [151, 187] on div "[GEOGRAPHIC_DATA], [GEOGRAPHIC_DATA] +1 Country Required 470 Area Number Requir…" at bounding box center [195, 191] width 263 height 70
click at [150, 187] on div "[GEOGRAPHIC_DATA], [GEOGRAPHIC_DATA] +1 Country Required 470 Area Number Requir…" at bounding box center [195, 191] width 263 height 70
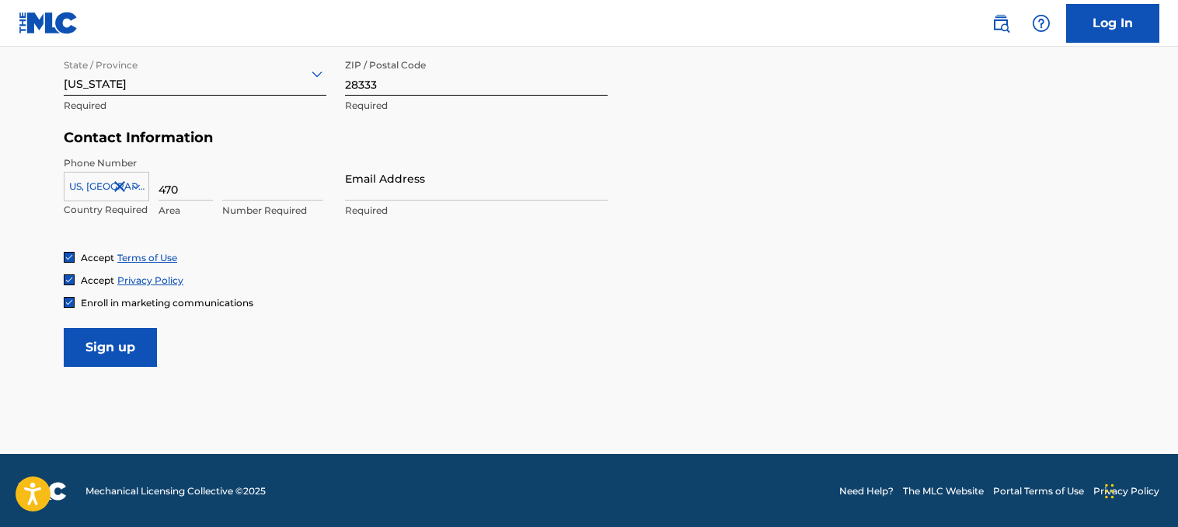
drag, startPoint x: 190, startPoint y: 187, endPoint x: 150, endPoint y: 192, distance: 40.7
click at [150, 192] on div "[GEOGRAPHIC_DATA], [GEOGRAPHIC_DATA] +1 Country Required 470 Area Number Requir…" at bounding box center [195, 191] width 263 height 70
click at [252, 187] on input at bounding box center [272, 178] width 101 height 44
type input "4"
click at [169, 189] on input at bounding box center [186, 178] width 54 height 44
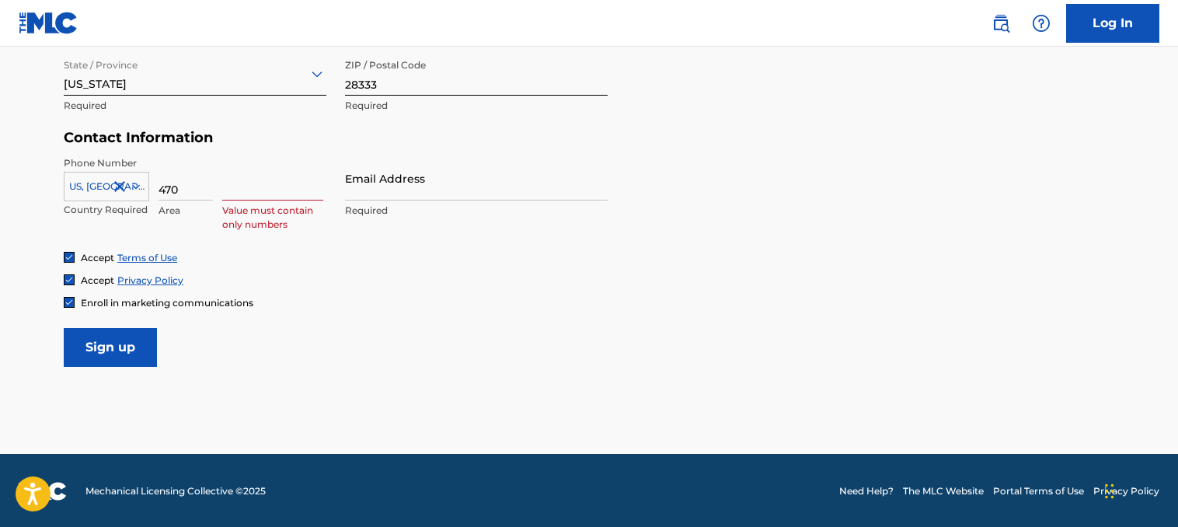
type input "470"
click at [260, 193] on input at bounding box center [272, 178] width 101 height 44
type input "8133700"
click at [385, 200] on div "Email Address Required" at bounding box center [476, 191] width 263 height 70
click at [396, 187] on input "Email Address" at bounding box center [476, 178] width 263 height 44
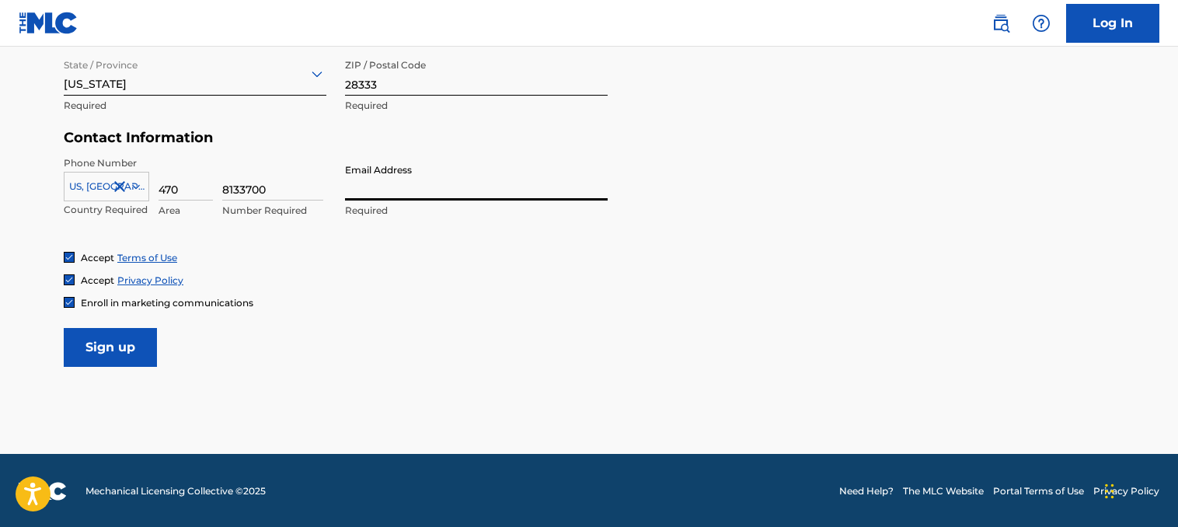
type input "[EMAIL_ADDRESS][DOMAIN_NAME]"
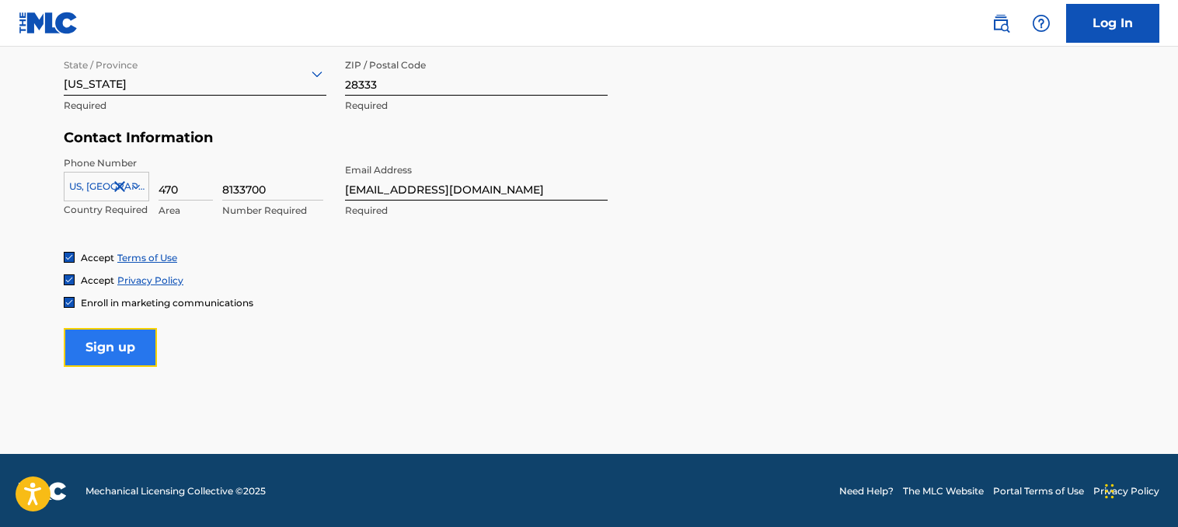
click at [123, 347] on input "Sign up" at bounding box center [110, 347] width 93 height 39
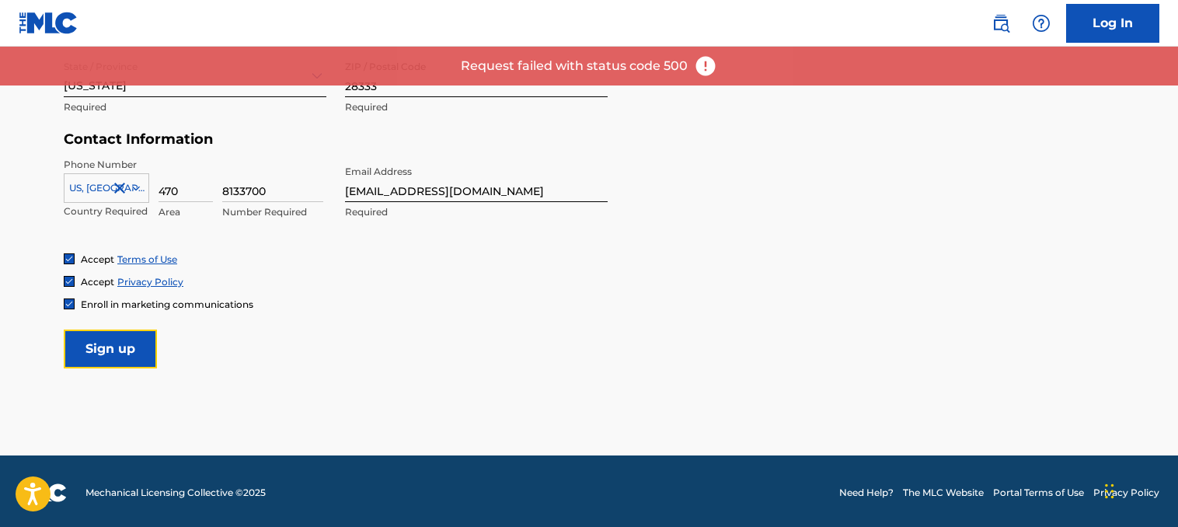
scroll to position [687, 0]
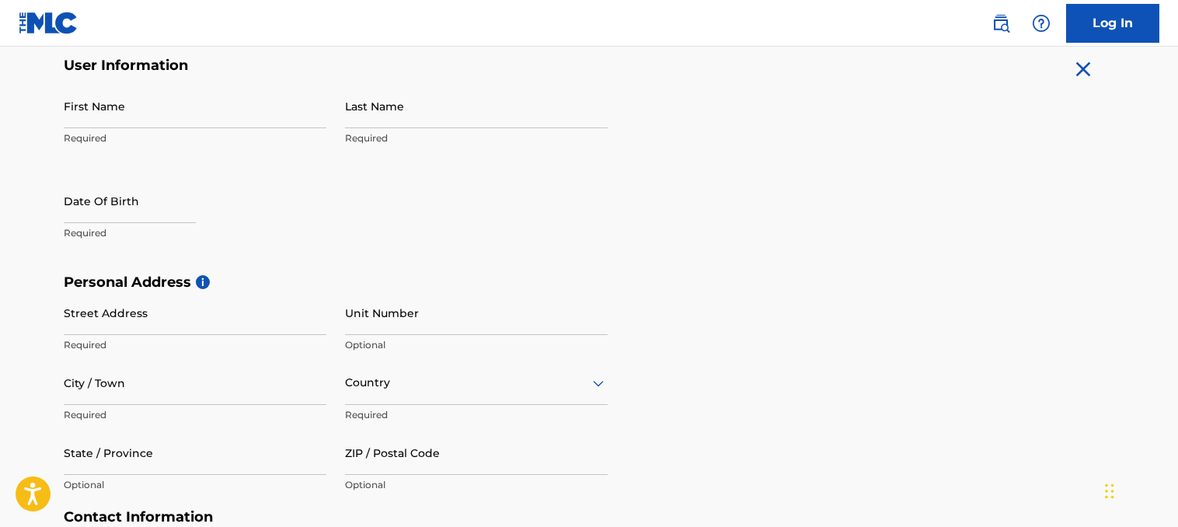
scroll to position [311, 0]
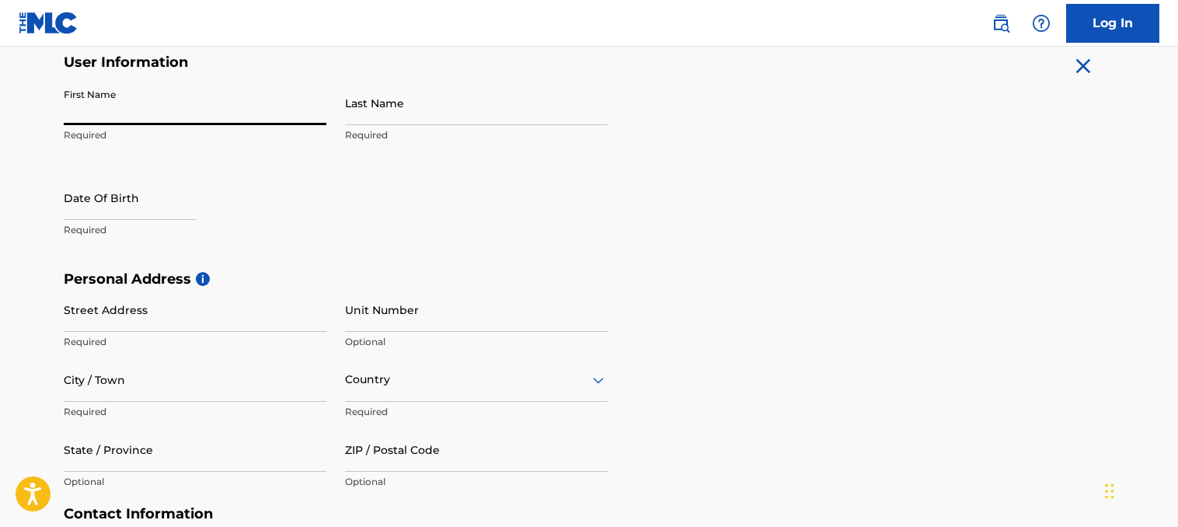
drag, startPoint x: 232, startPoint y: 107, endPoint x: 228, endPoint y: 115, distance: 8.7
click at [232, 108] on input "First Name" at bounding box center [195, 103] width 263 height 44
type input "[PERSON_NAME]"
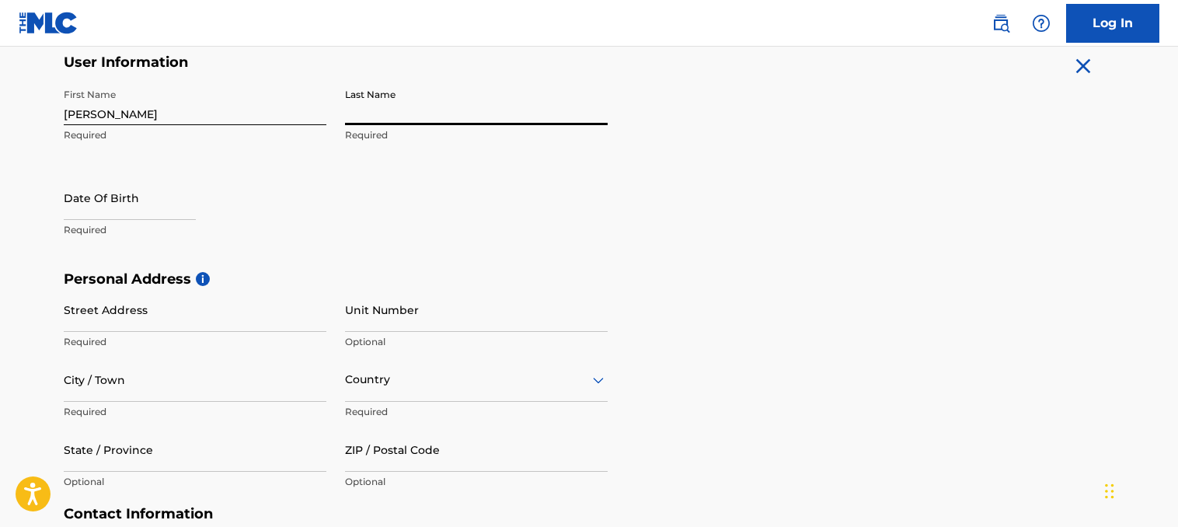
click at [418, 113] on input "Last Name" at bounding box center [476, 103] width 263 height 44
type input "[PERSON_NAME]"
drag, startPoint x: 127, startPoint y: 189, endPoint x: 128, endPoint y: 219, distance: 30.3
click at [127, 190] on input "text" at bounding box center [130, 198] width 132 height 44
select select "8"
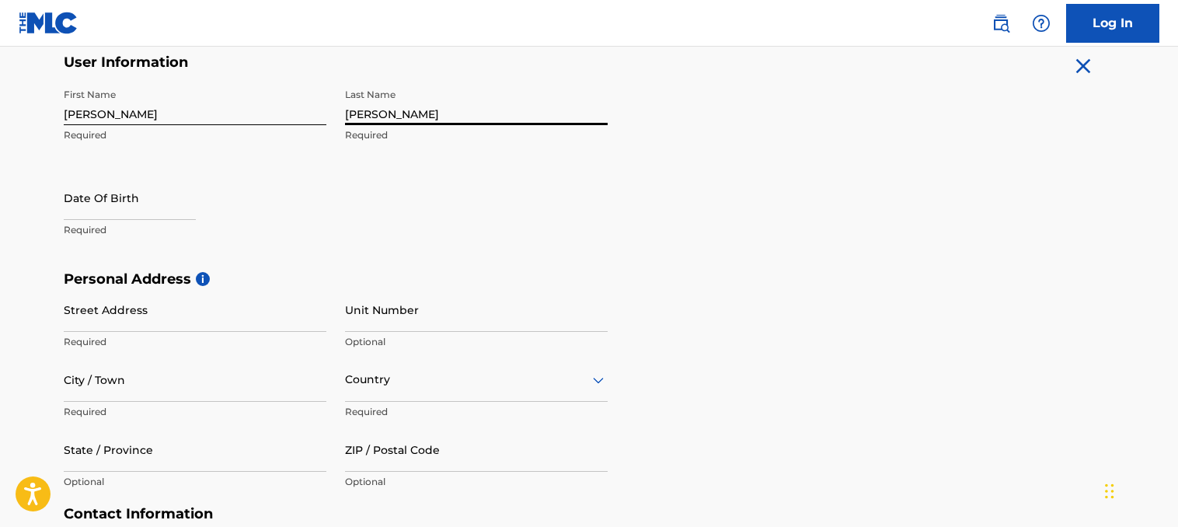
select select "2025"
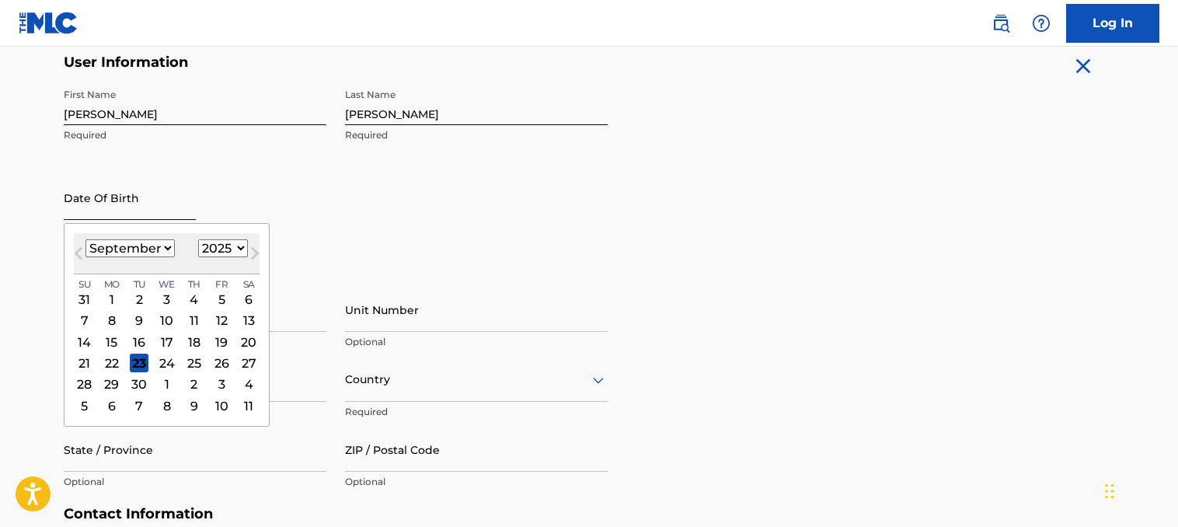
type input "[DATE]"
select select "4"
select select "1988"
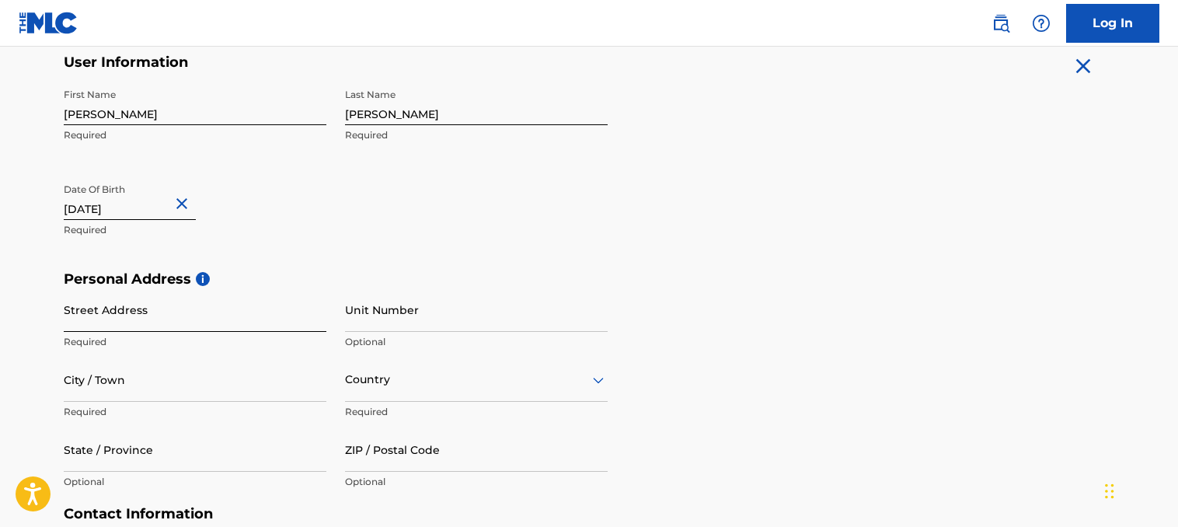
click at [281, 320] on input "Street Address" at bounding box center [195, 310] width 263 height 44
click at [194, 322] on input "Street Address" at bounding box center [195, 310] width 263 height 44
click at [181, 319] on input "Street Address" at bounding box center [195, 310] width 263 height 44
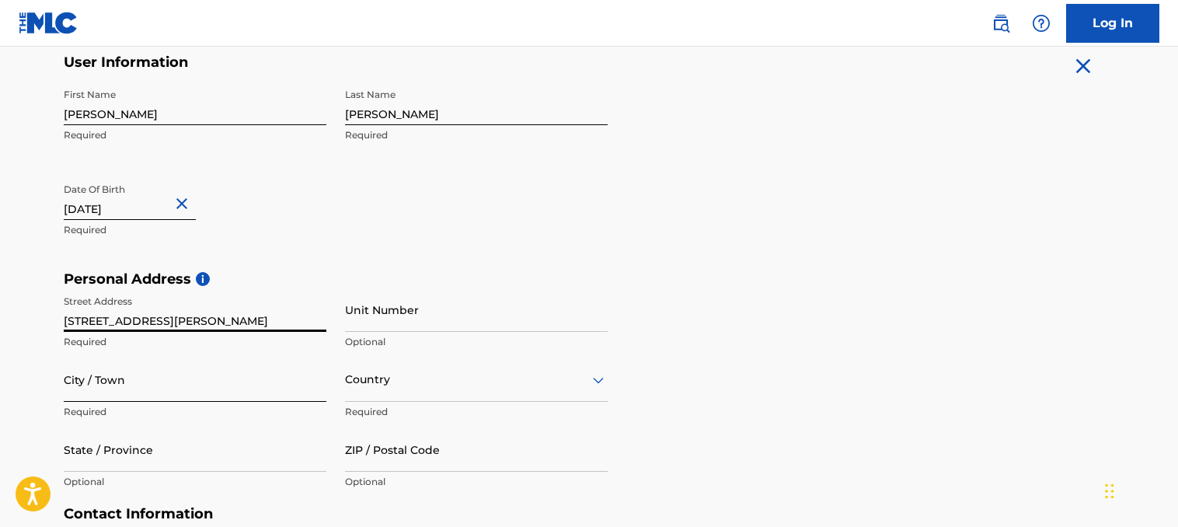
type input "332 Potts Rd"
click at [150, 396] on input "City / Town" at bounding box center [195, 379] width 263 height 44
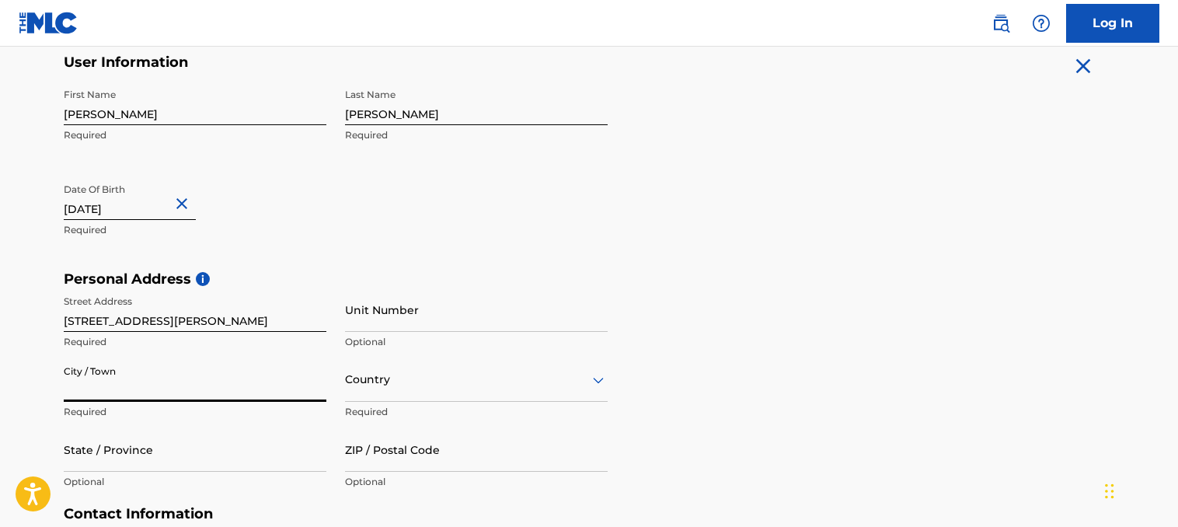
type input "[PERSON_NAME]"
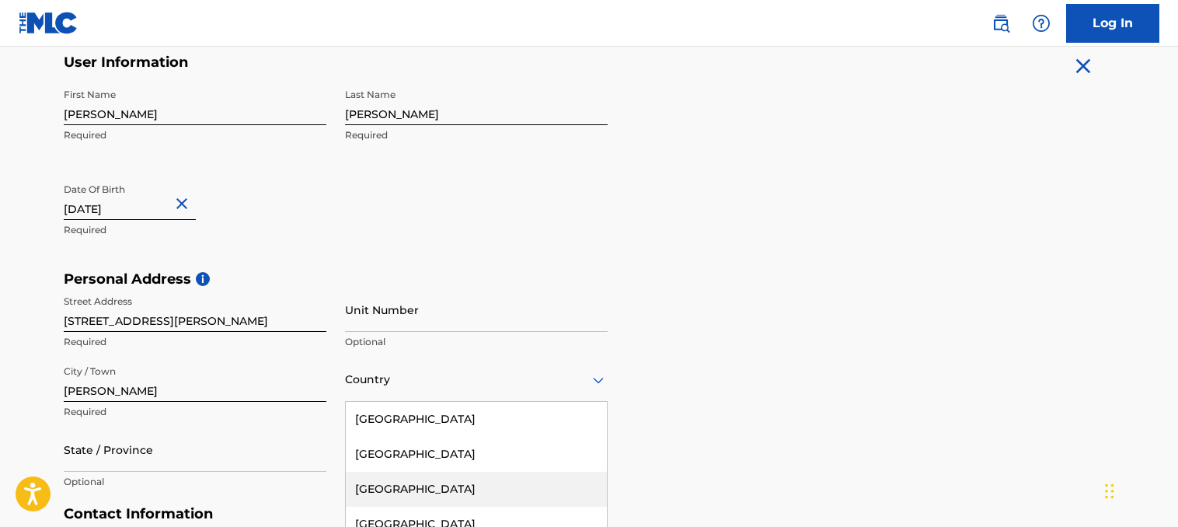
click at [362, 395] on div "223 results available. Use Up and Down to choose options, press Enter to select…" at bounding box center [476, 379] width 263 height 44
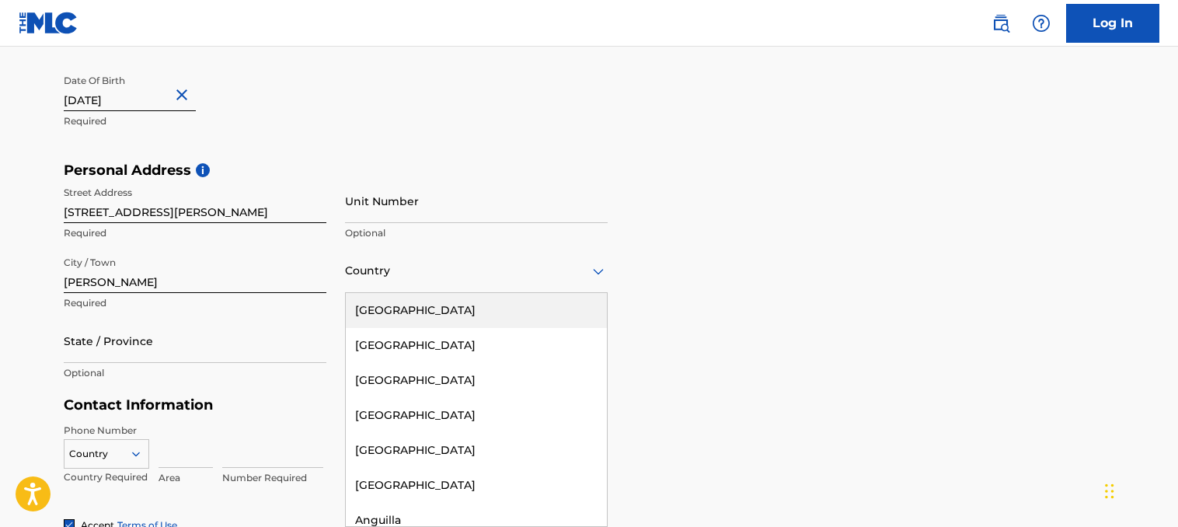
click at [448, 312] on div "[GEOGRAPHIC_DATA]" at bounding box center [476, 310] width 261 height 35
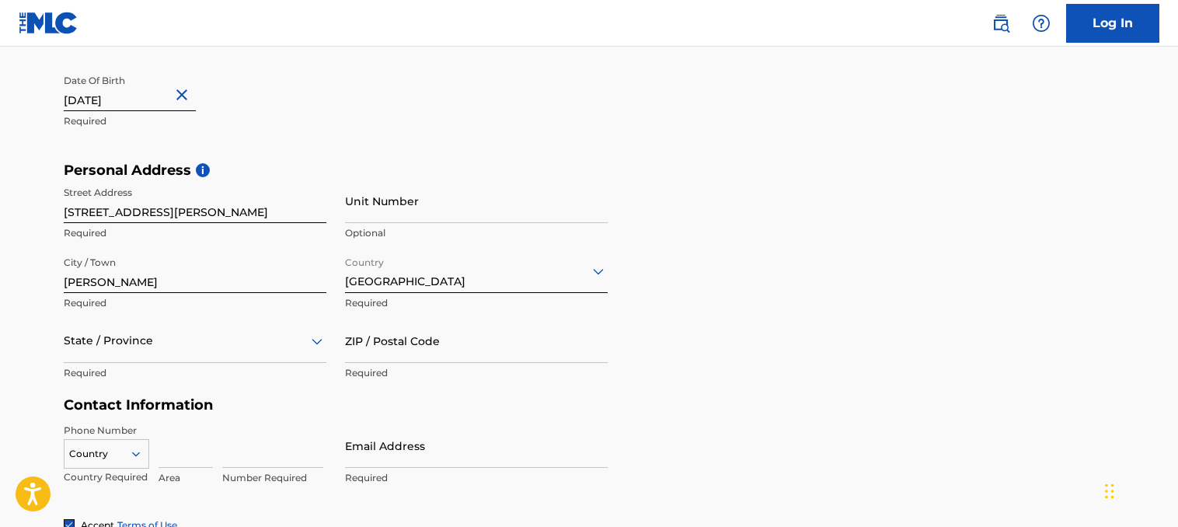
click at [258, 347] on div "State / Province" at bounding box center [195, 341] width 263 height 44
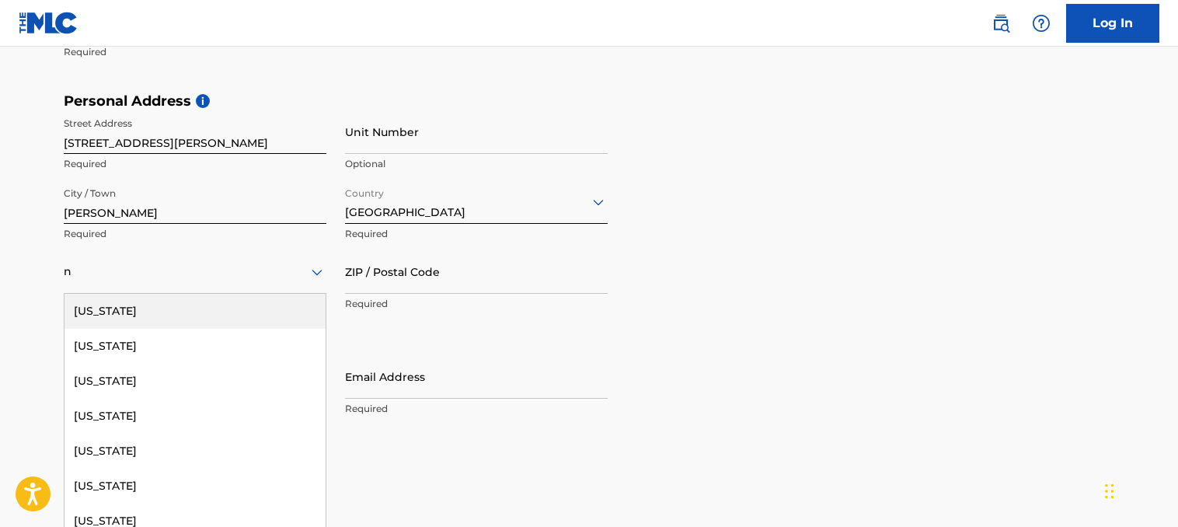
type input "no"
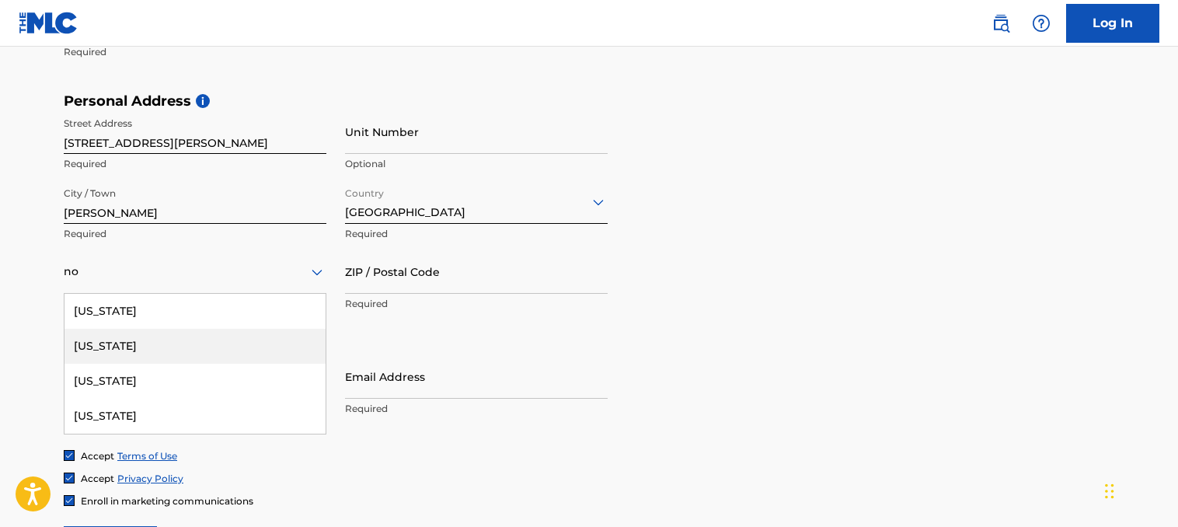
click at [183, 341] on div "[US_STATE]" at bounding box center [195, 346] width 261 height 35
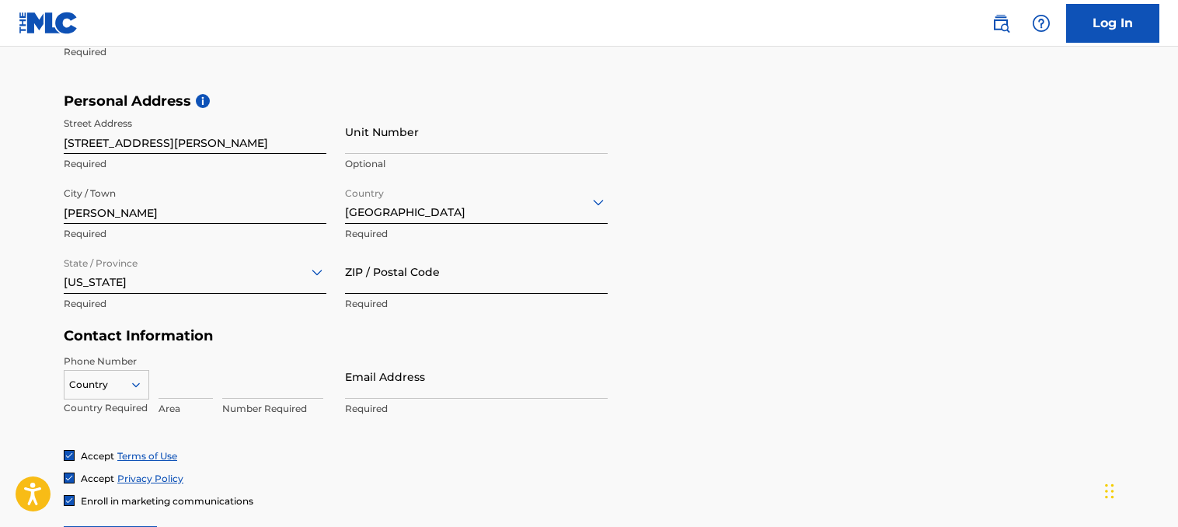
click at [414, 281] on input "ZIP / Postal Code" at bounding box center [476, 271] width 263 height 44
type input "28333"
click at [184, 392] on input at bounding box center [186, 376] width 54 height 44
type input "470"
click at [231, 385] on input at bounding box center [272, 376] width 101 height 44
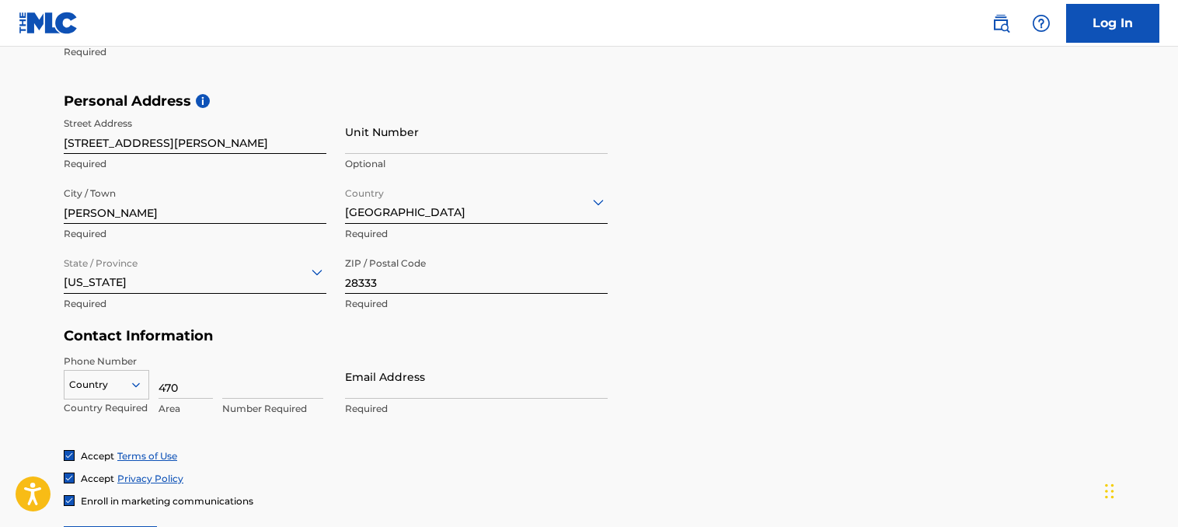
type input "8133700"
click at [382, 384] on input "Email Address" at bounding box center [476, 376] width 263 height 44
type input "[EMAIL_ADDRESS][DOMAIN_NAME]"
click at [134, 388] on div "Country" at bounding box center [106, 381] width 85 height 23
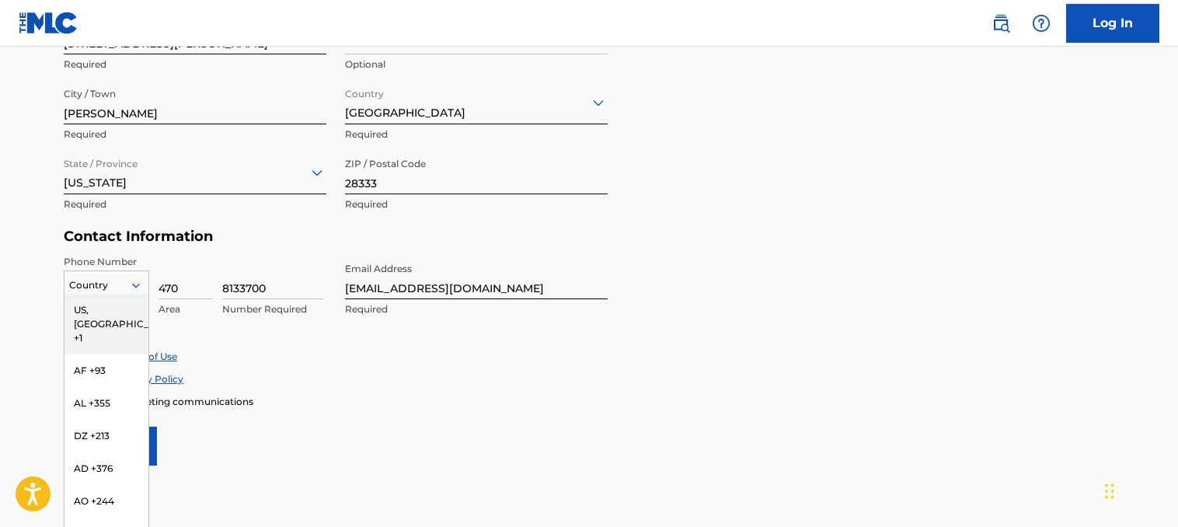
click at [106, 311] on div "US, [GEOGRAPHIC_DATA] +1" at bounding box center [107, 324] width 84 height 61
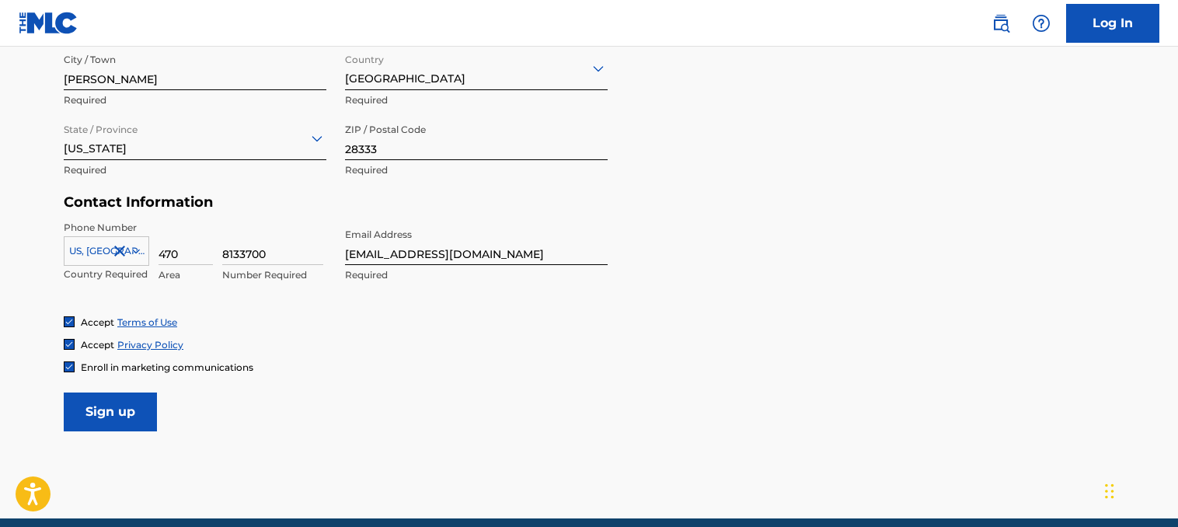
scroll to position [666, 0]
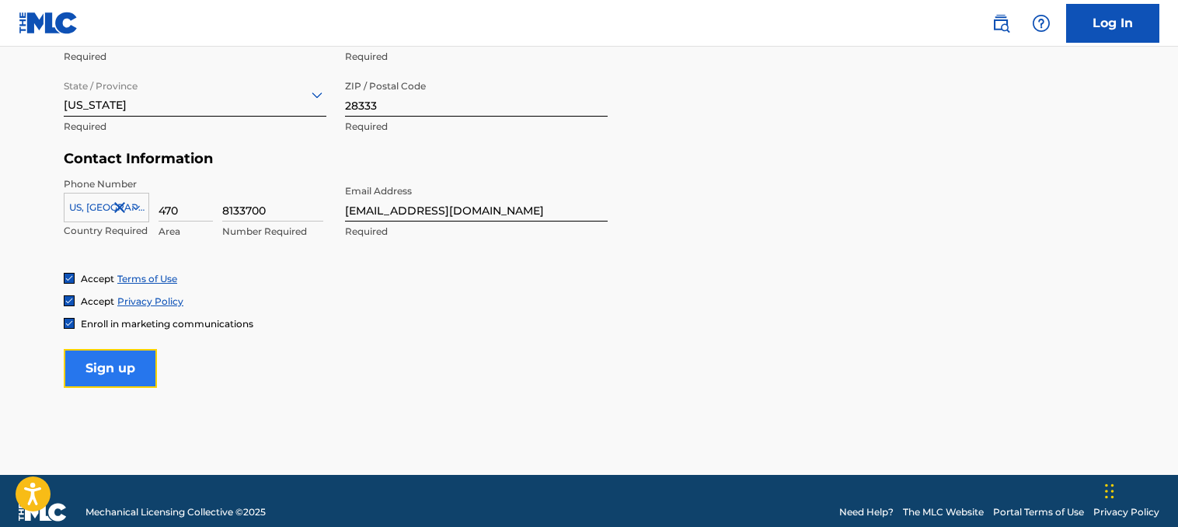
click at [137, 371] on input "Sign up" at bounding box center [110, 368] width 93 height 39
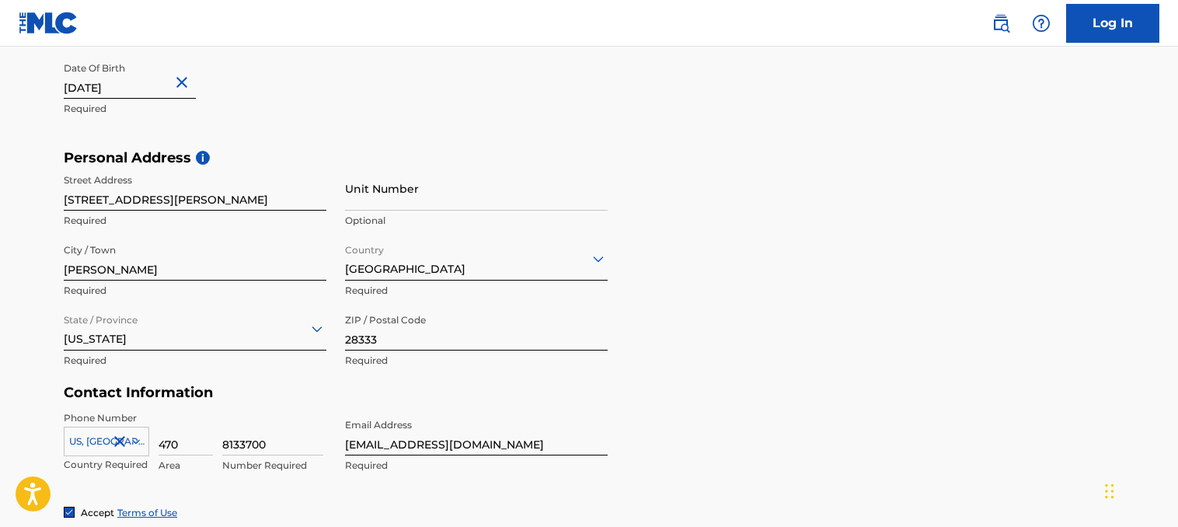
scroll to position [454, 0]
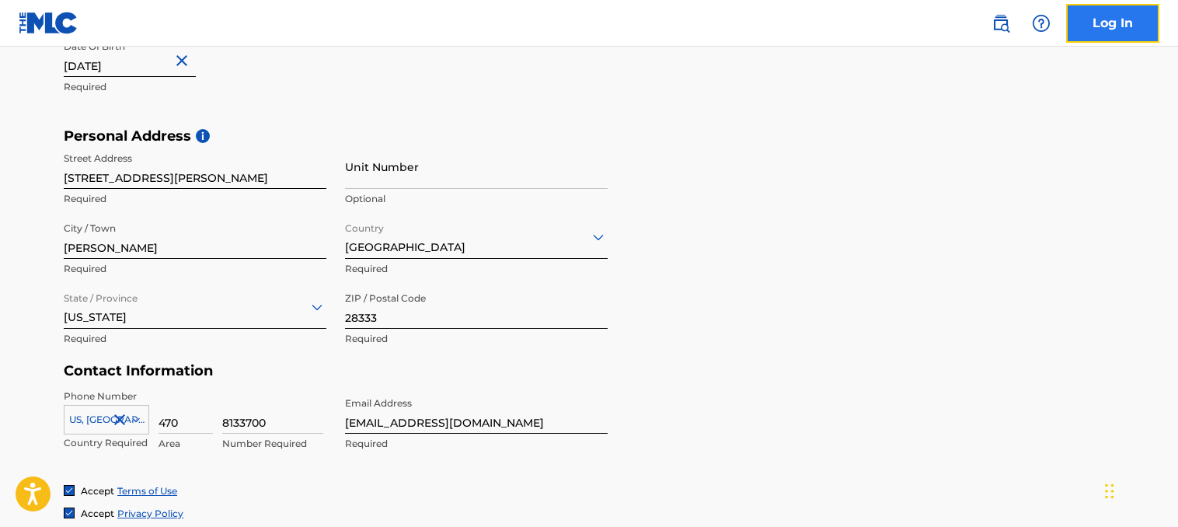
click at [1083, 18] on link "Log In" at bounding box center [1112, 23] width 93 height 39
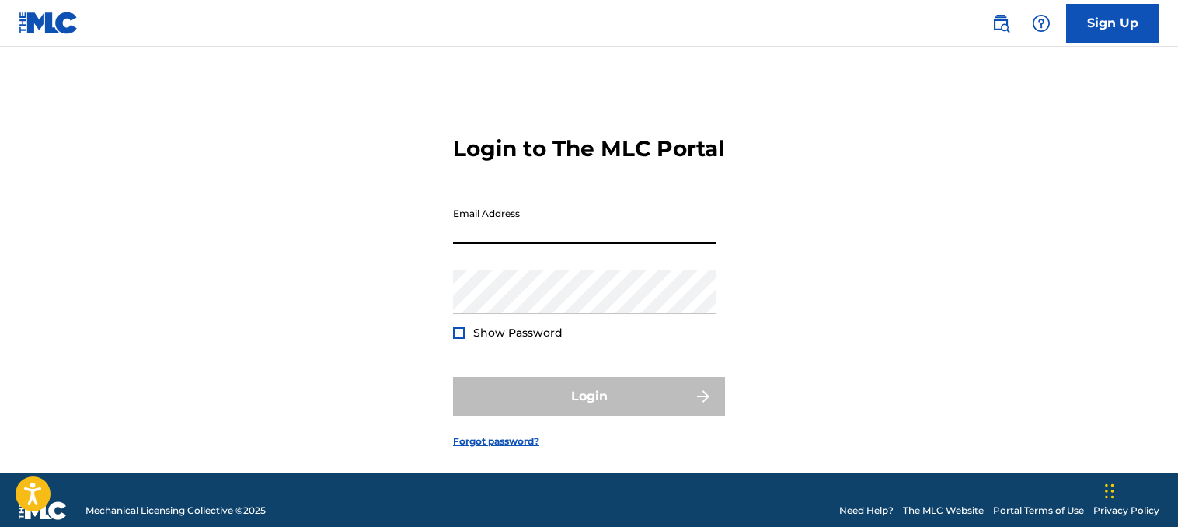
click at [637, 244] on input "Email Address" at bounding box center [584, 222] width 263 height 44
click at [635, 244] on input "Email Address" at bounding box center [584, 222] width 263 height 44
type input "[EMAIL_ADDRESS][DOMAIN_NAME]"
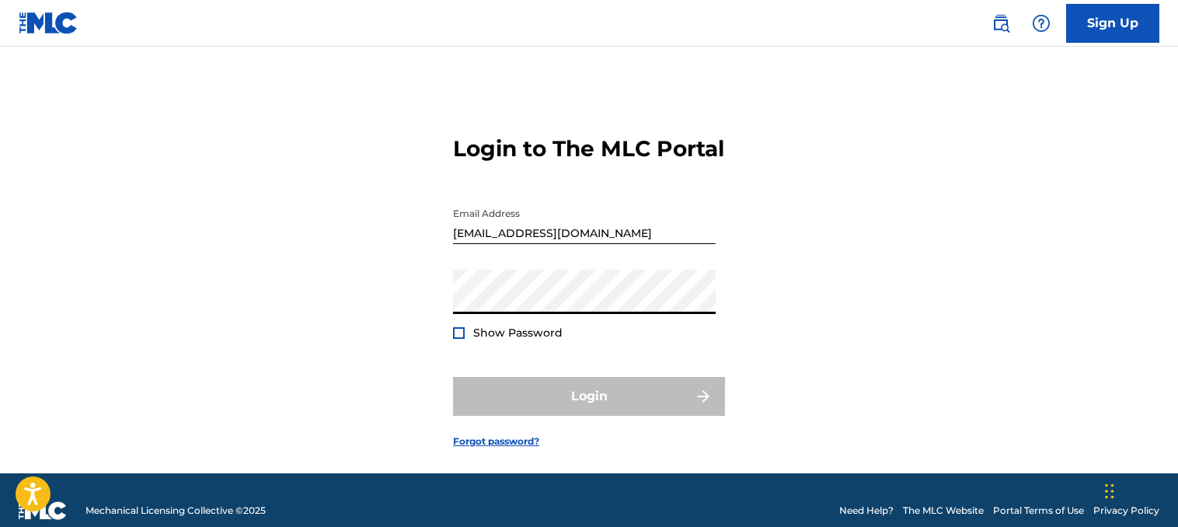
click at [345, 330] on div "Login to The MLC Portal Email Address bigbeatz808@gmail.com Password Show Passw…" at bounding box center [589, 279] width 1088 height 388
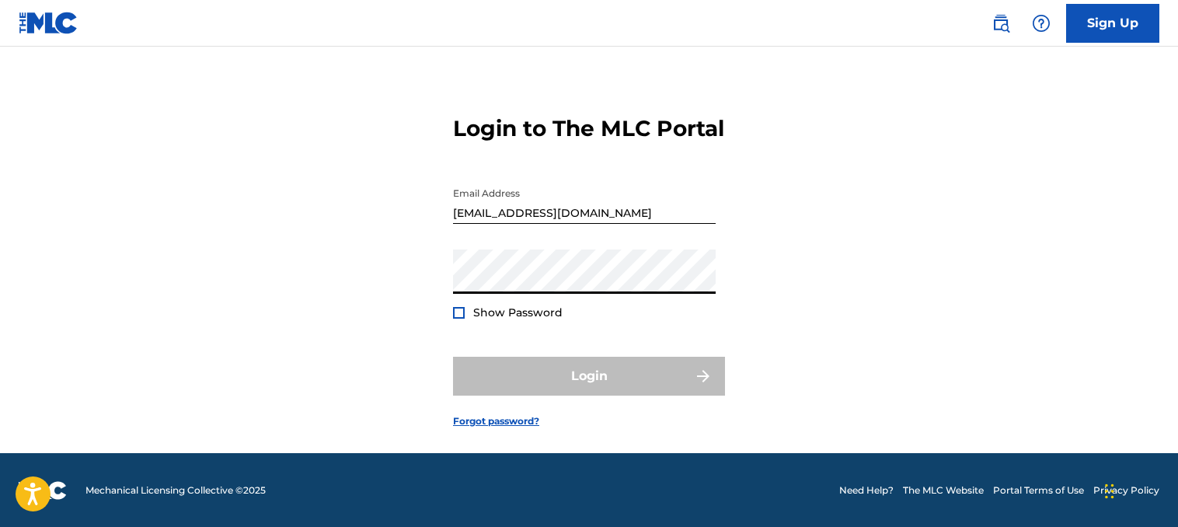
scroll to position [47, 0]
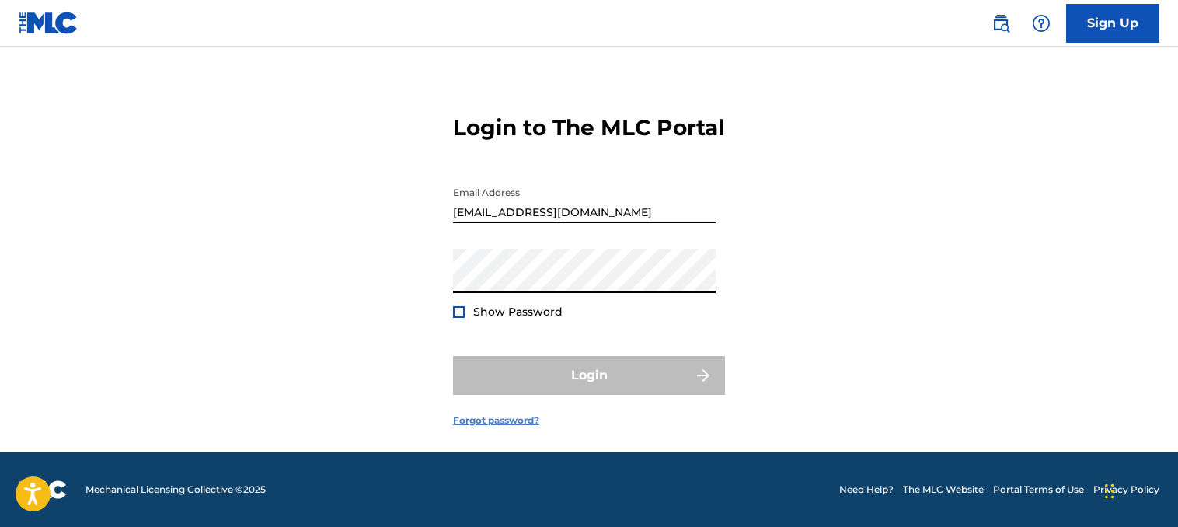
click at [506, 422] on link "Forgot password?" at bounding box center [496, 420] width 86 height 14
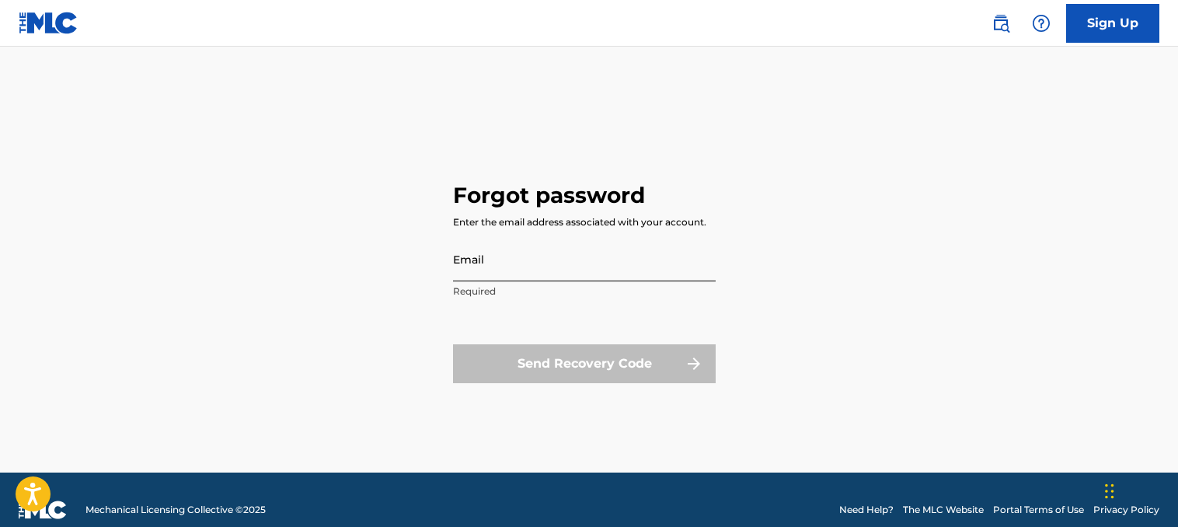
click at [591, 265] on input "Email" at bounding box center [584, 259] width 263 height 44
type input "[EMAIL_ADDRESS][DOMAIN_NAME]"
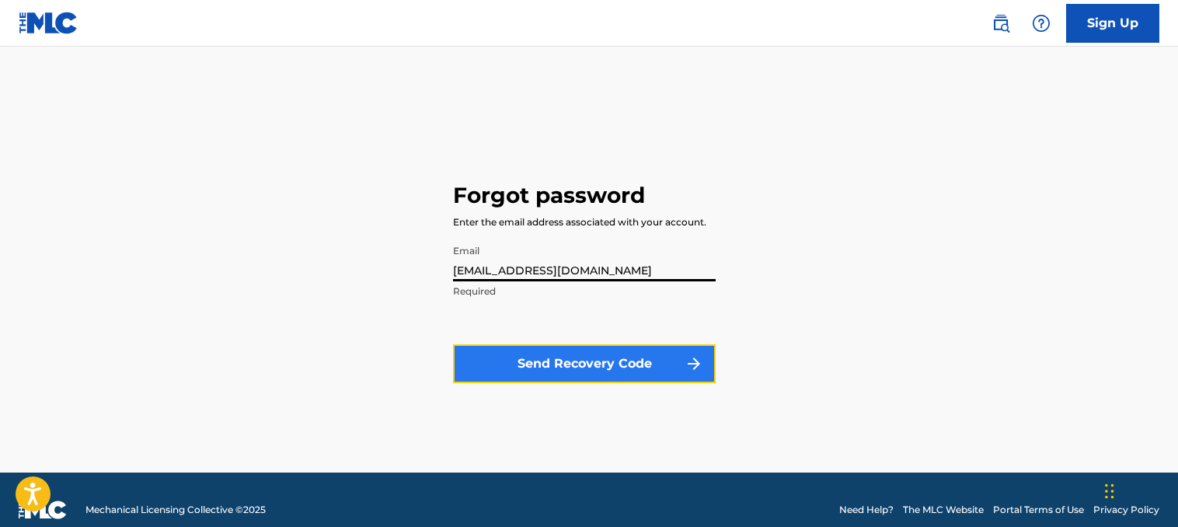
click at [581, 367] on button "Send Recovery Code" at bounding box center [584, 363] width 263 height 39
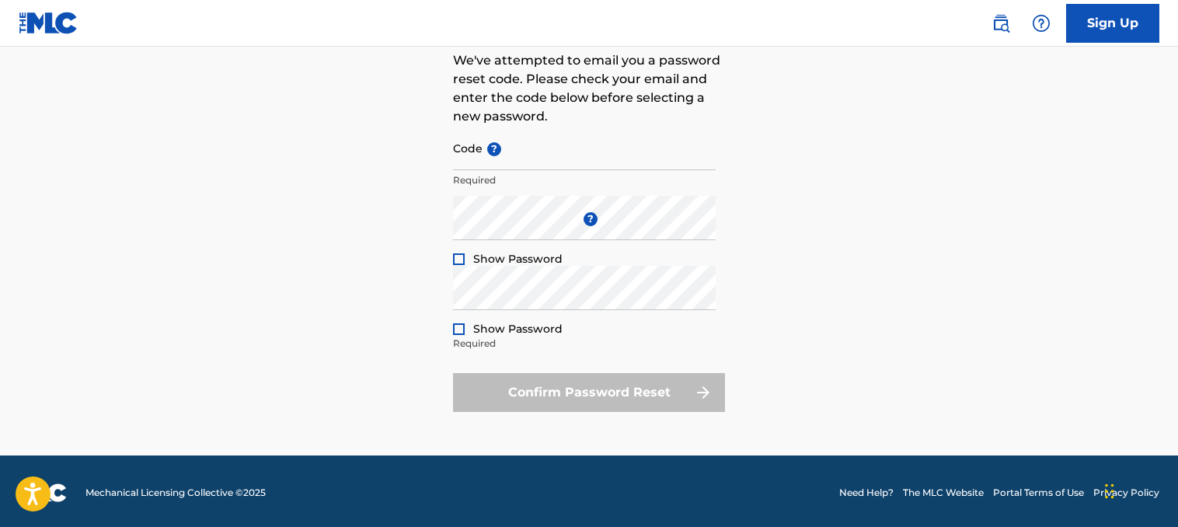
scroll to position [151, 0]
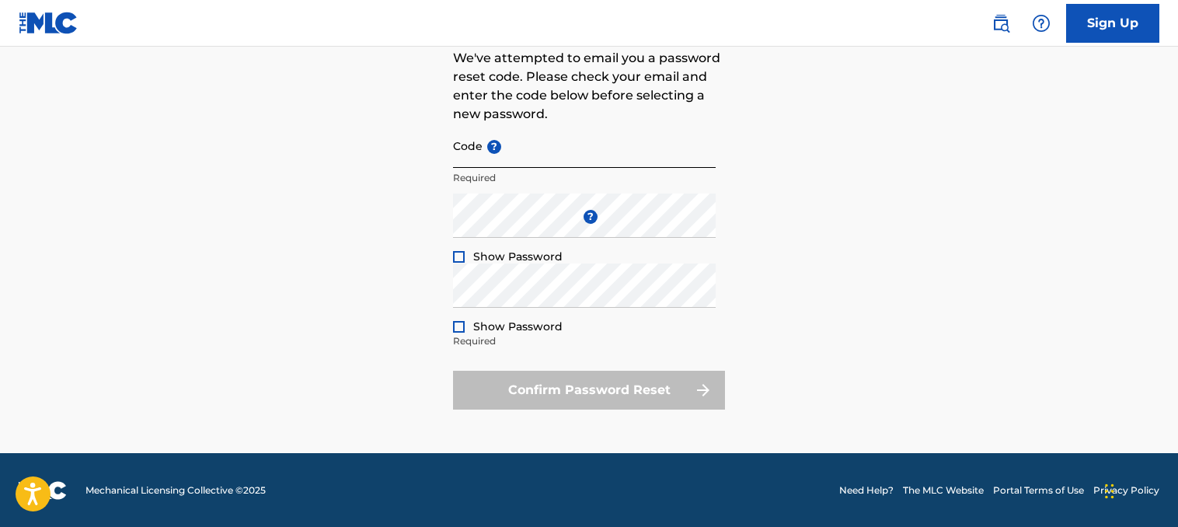
click at [543, 148] on input "Code ?" at bounding box center [584, 146] width 263 height 44
paste input "FP_f9f742de550b526b468f493ac440"
type input "FP_f9f742de550b526b468f493ac440"
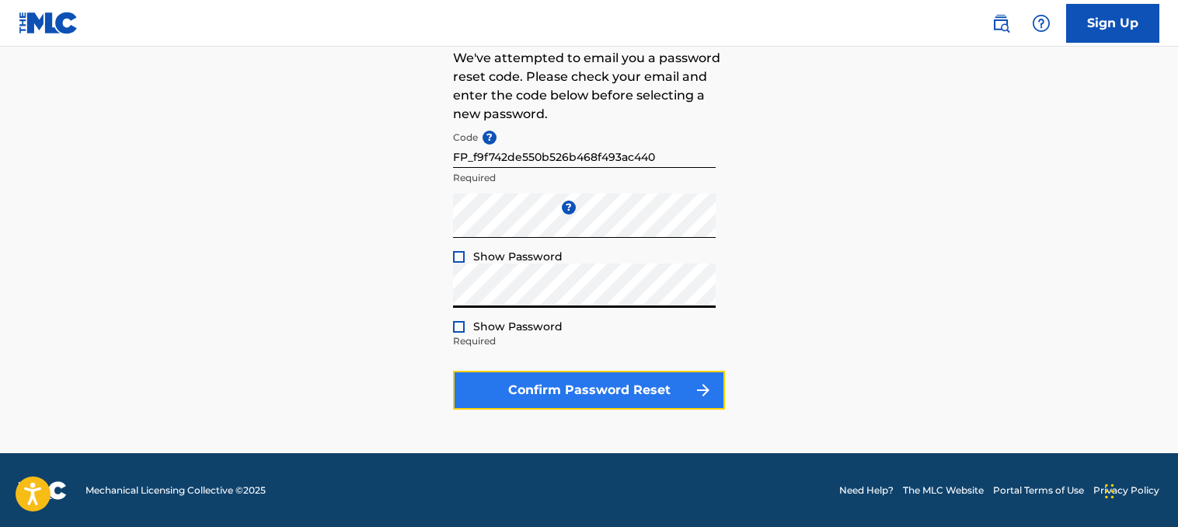
click at [631, 382] on button "Confirm Password Reset" at bounding box center [589, 390] width 272 height 39
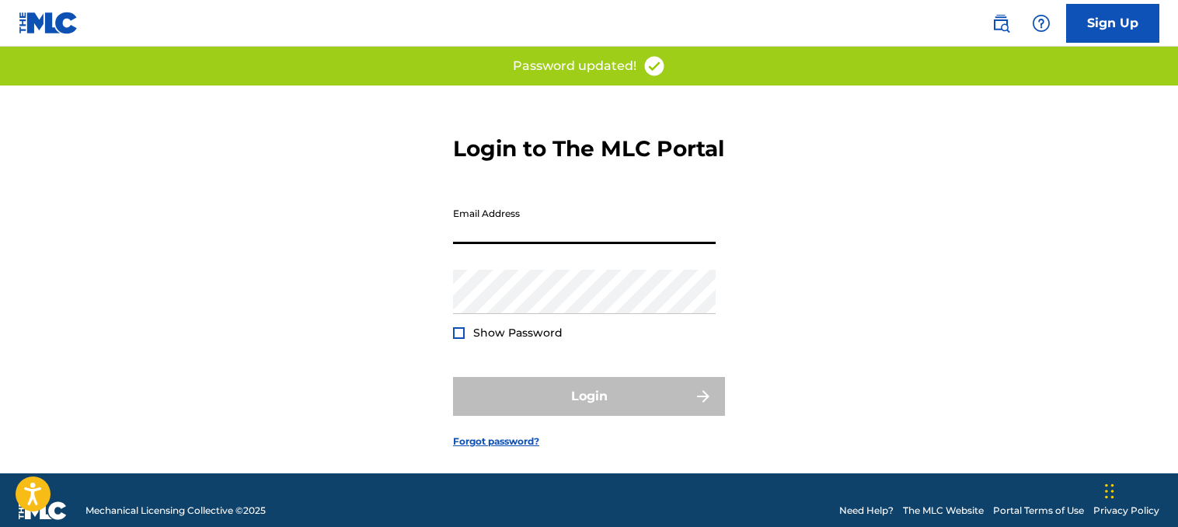
click at [642, 244] on input "Email Address" at bounding box center [584, 222] width 263 height 44
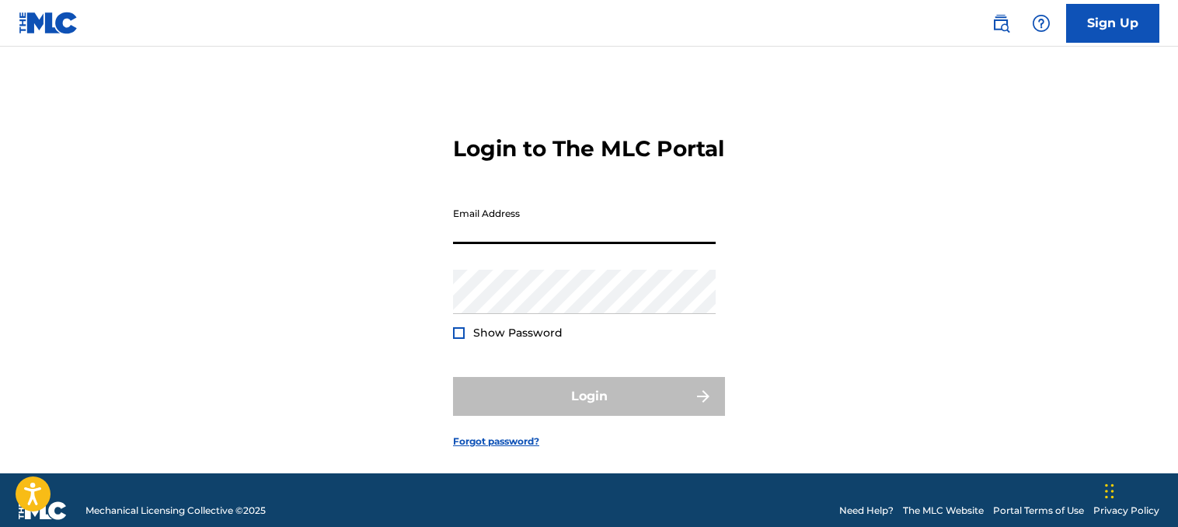
type input "[EMAIL_ADDRESS][DOMAIN_NAME]"
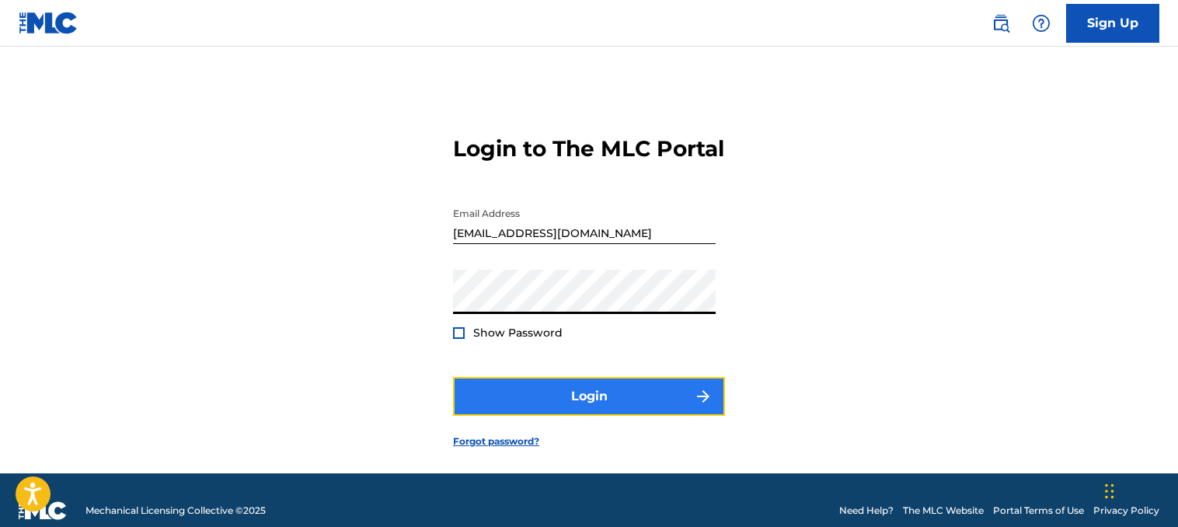
click at [591, 416] on button "Login" at bounding box center [589, 396] width 272 height 39
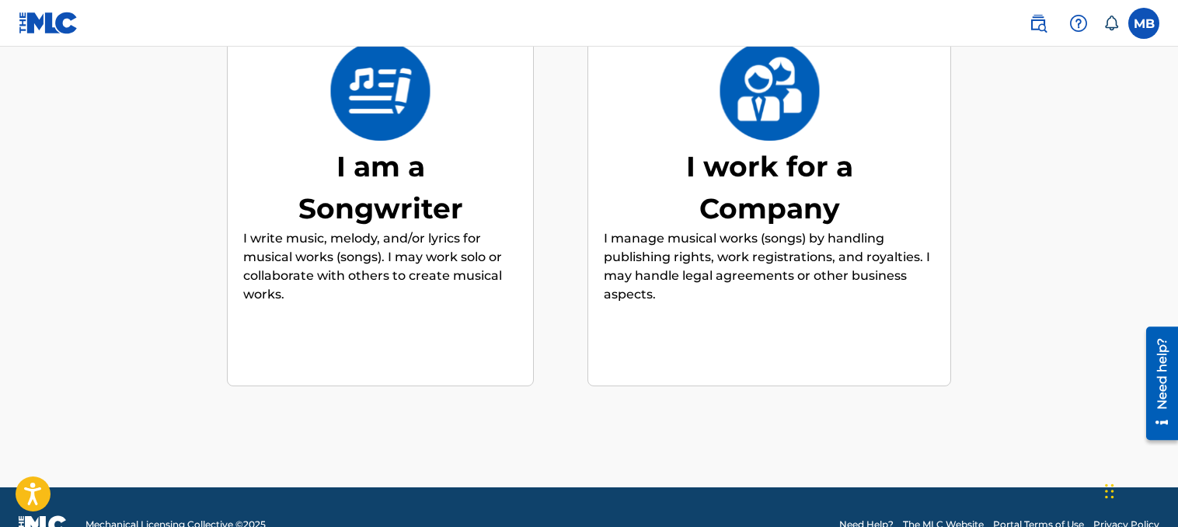
scroll to position [159, 0]
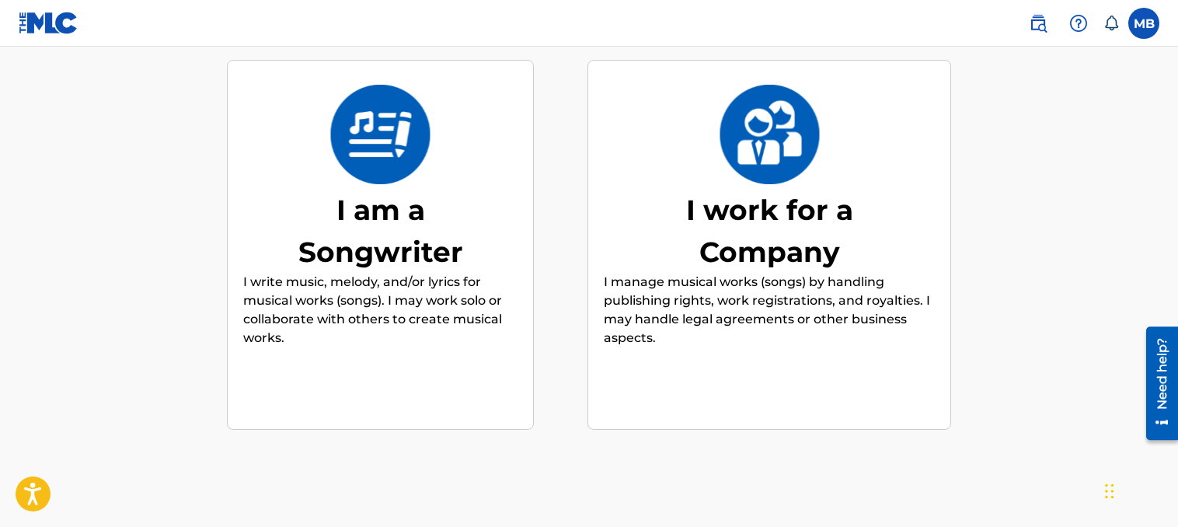
drag, startPoint x: 380, startPoint y: 206, endPoint x: 381, endPoint y: 123, distance: 83.2
drag, startPoint x: 381, startPoint y: 123, endPoint x: 329, endPoint y: 253, distance: 139.8
drag, startPoint x: 329, startPoint y: 253, endPoint x: 328, endPoint y: 310, distance: 57.5
drag, startPoint x: 328, startPoint y: 310, endPoint x: 384, endPoint y: 392, distance: 98.9
click at [384, 392] on div "I am a Songwriter I write music, melody, and/or lyrics for musical works (songs…" at bounding box center [380, 245] width 274 height 299
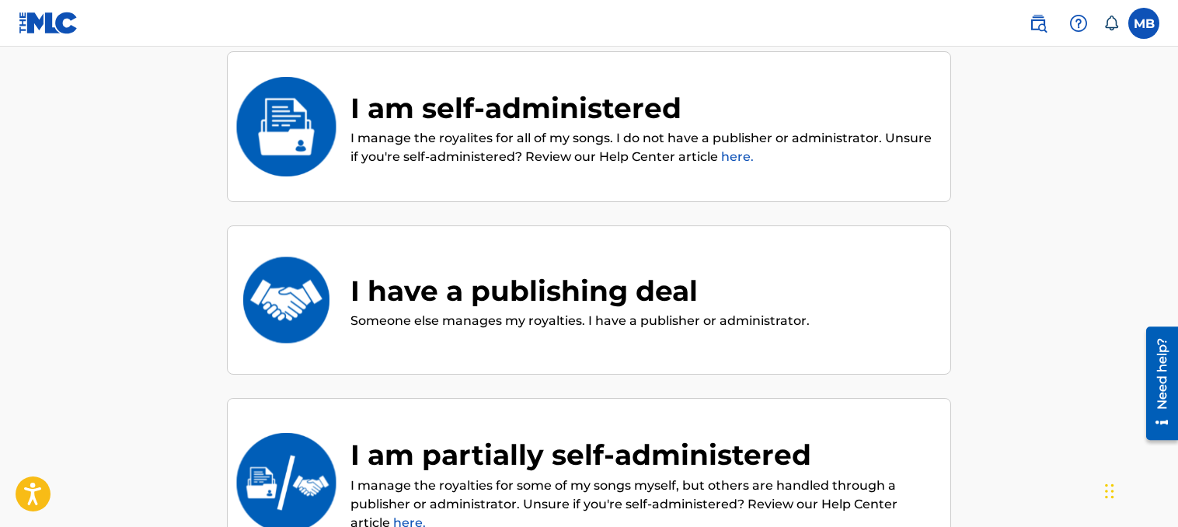
scroll to position [225, 0]
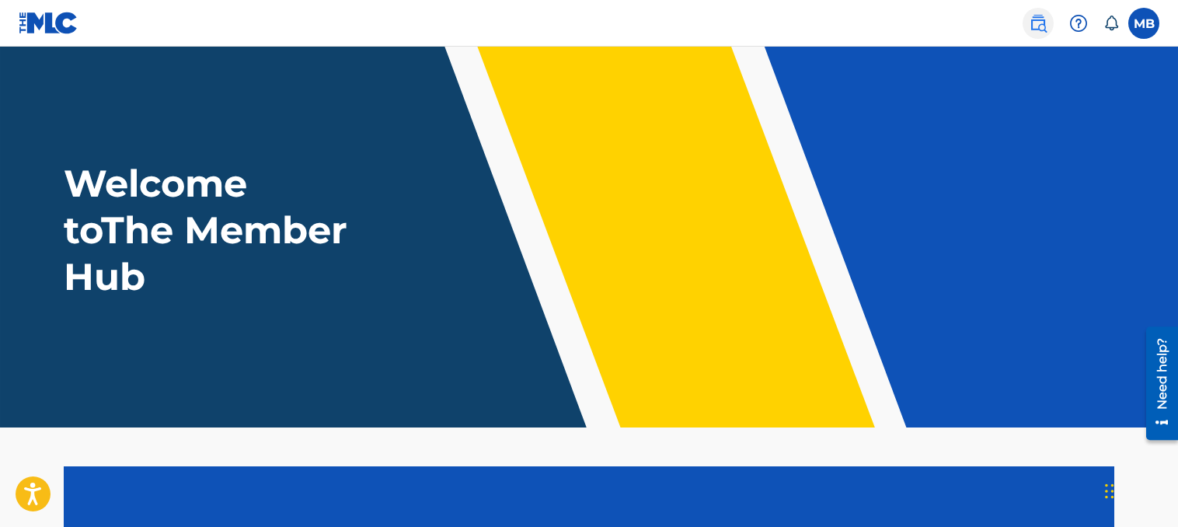
click at [1035, 24] on img at bounding box center [1038, 23] width 19 height 19
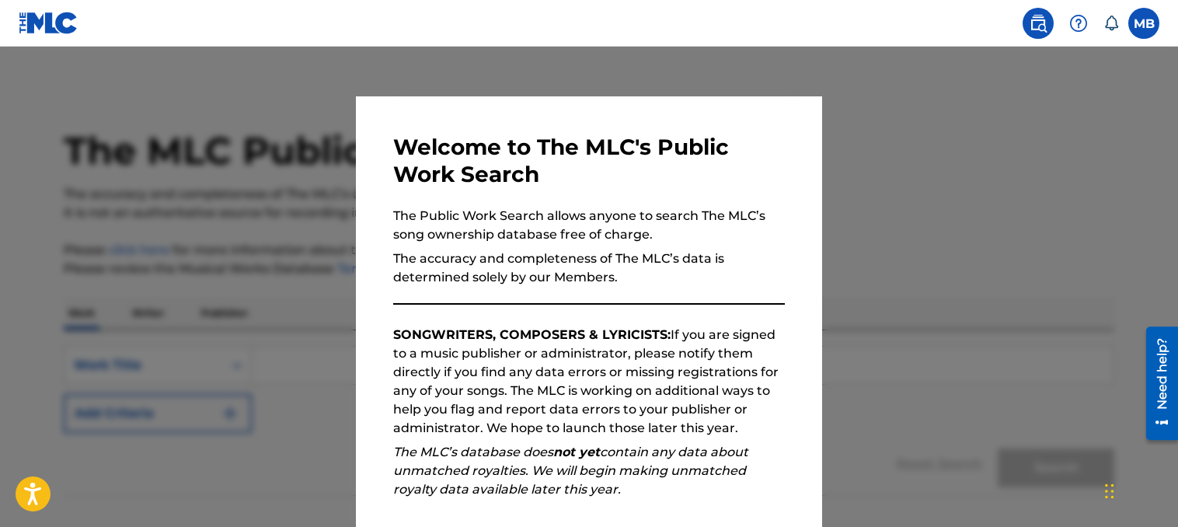
click at [973, 122] on div at bounding box center [589, 310] width 1178 height 527
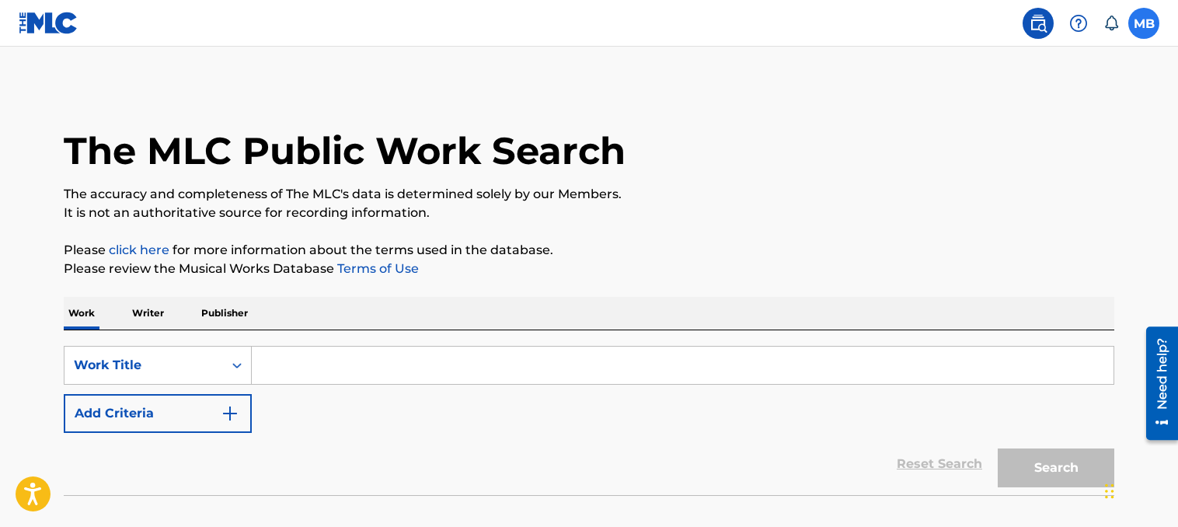
click at [1138, 28] on label at bounding box center [1143, 23] width 31 height 31
click at [1144, 23] on input "MB Matthew Brewster bigbeatz808@gmail.com Notification Preferences Profile Log …" at bounding box center [1144, 23] width 0 height 0
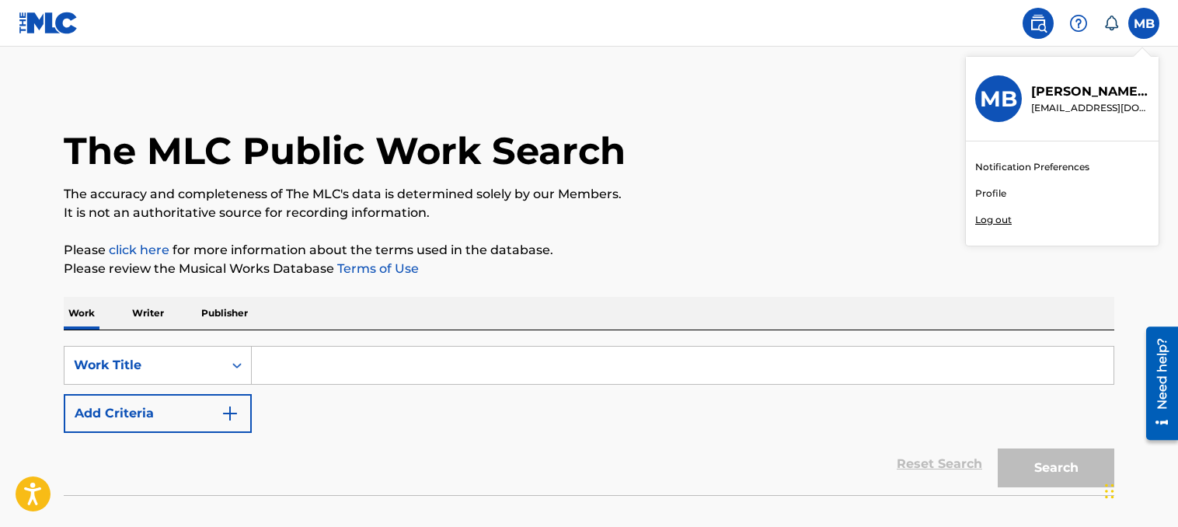
click at [37, 27] on img at bounding box center [49, 23] width 60 height 23
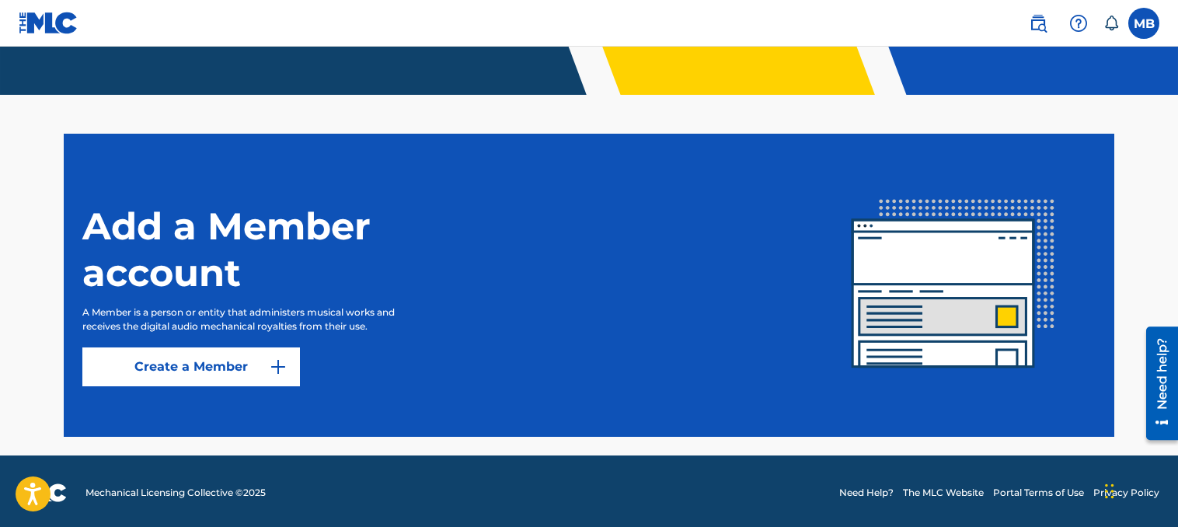
scroll to position [336, 0]
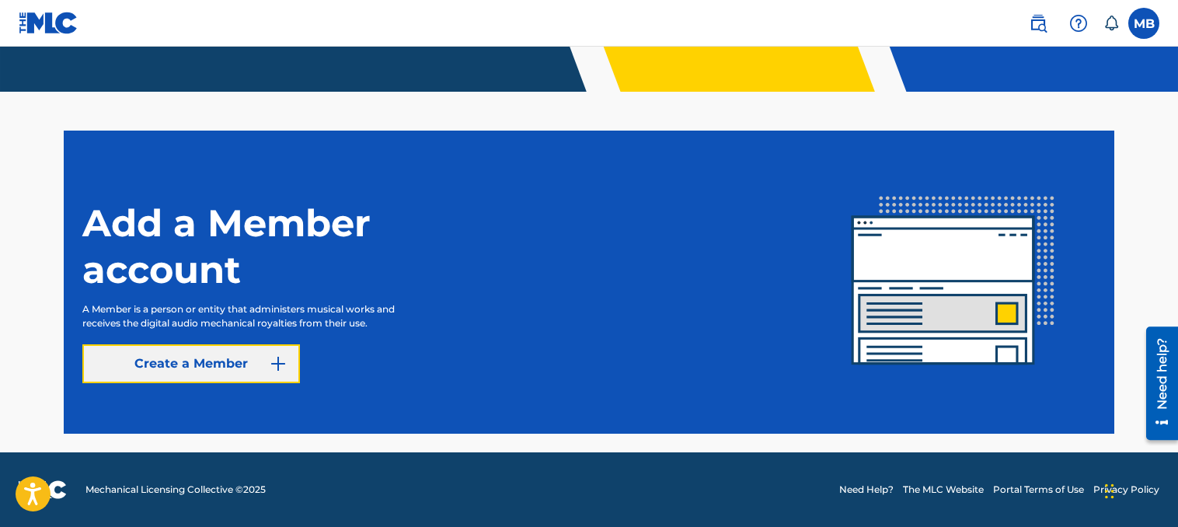
click at [253, 379] on button "Create a Member" at bounding box center [191, 363] width 218 height 39
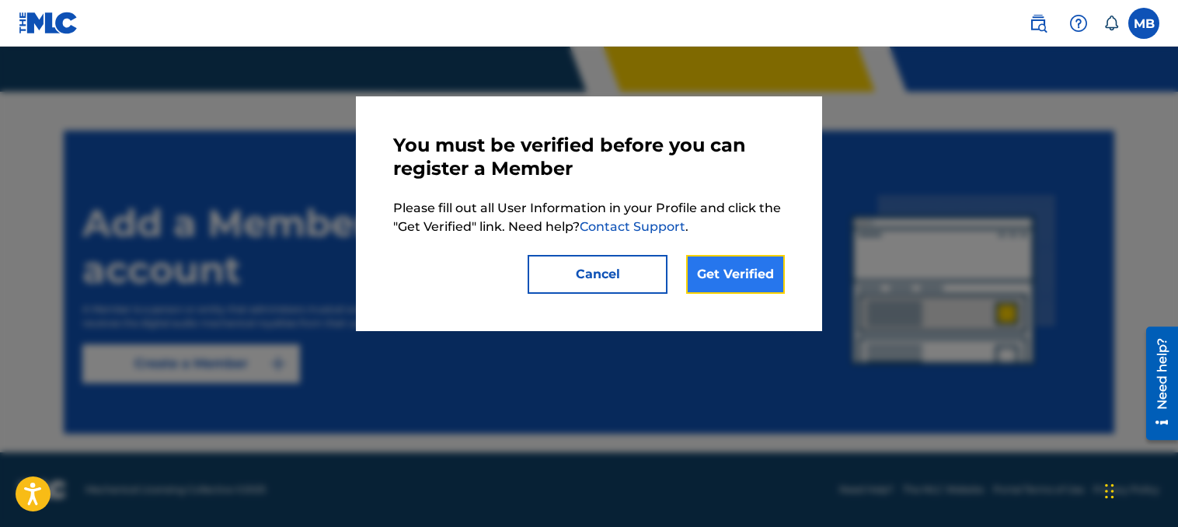
click at [699, 270] on link "Get Verified" at bounding box center [735, 274] width 99 height 39
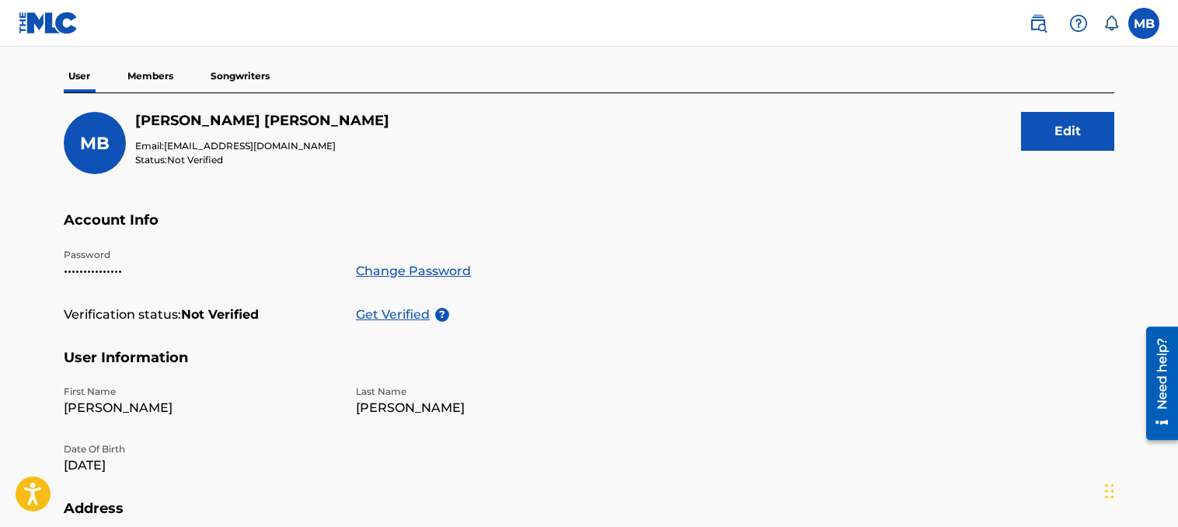
scroll to position [130, 0]
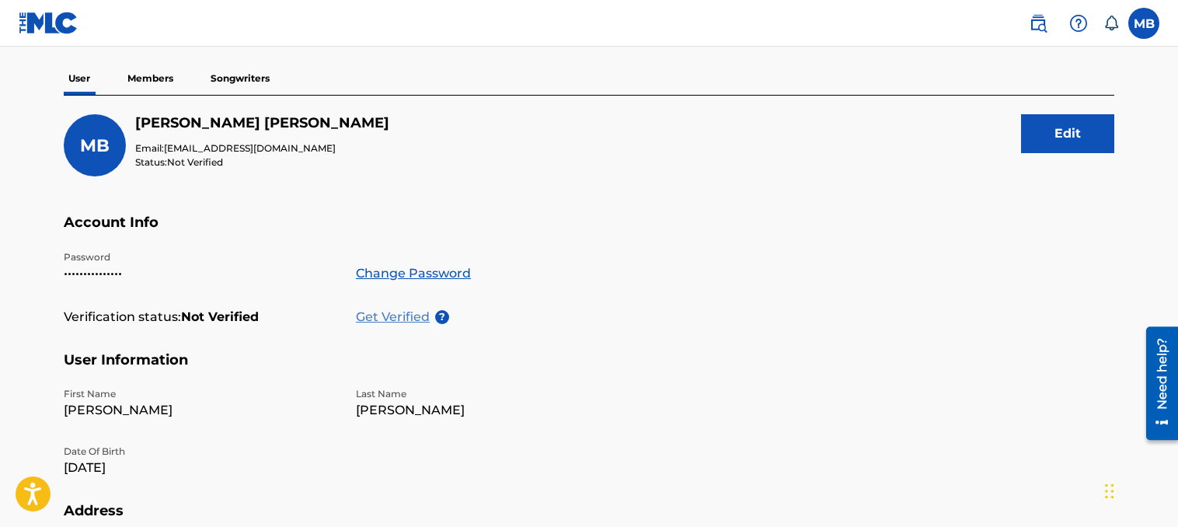
click at [402, 323] on p "Get Verified" at bounding box center [395, 317] width 79 height 19
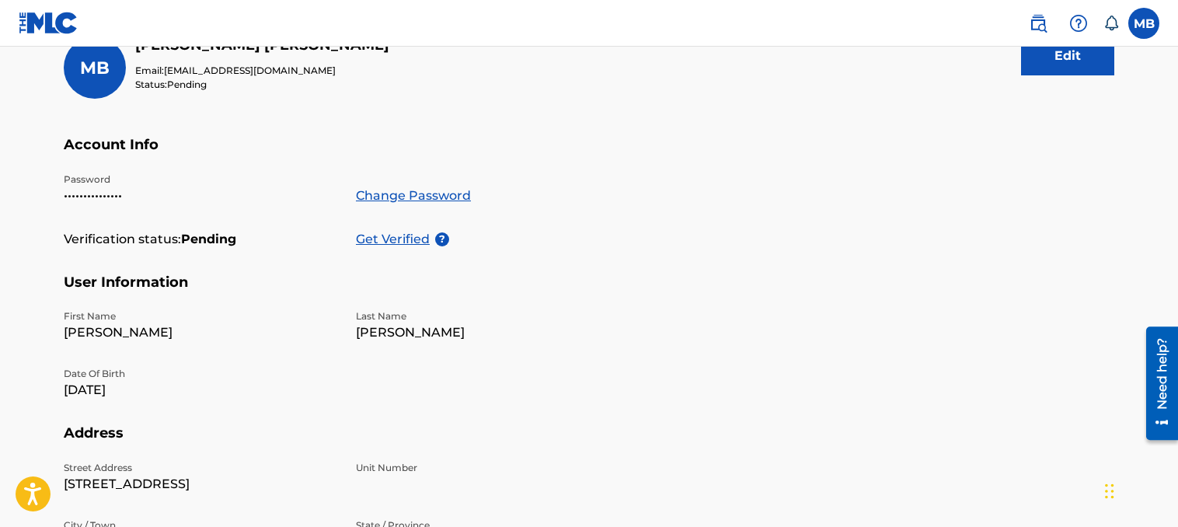
scroll to position [0, 0]
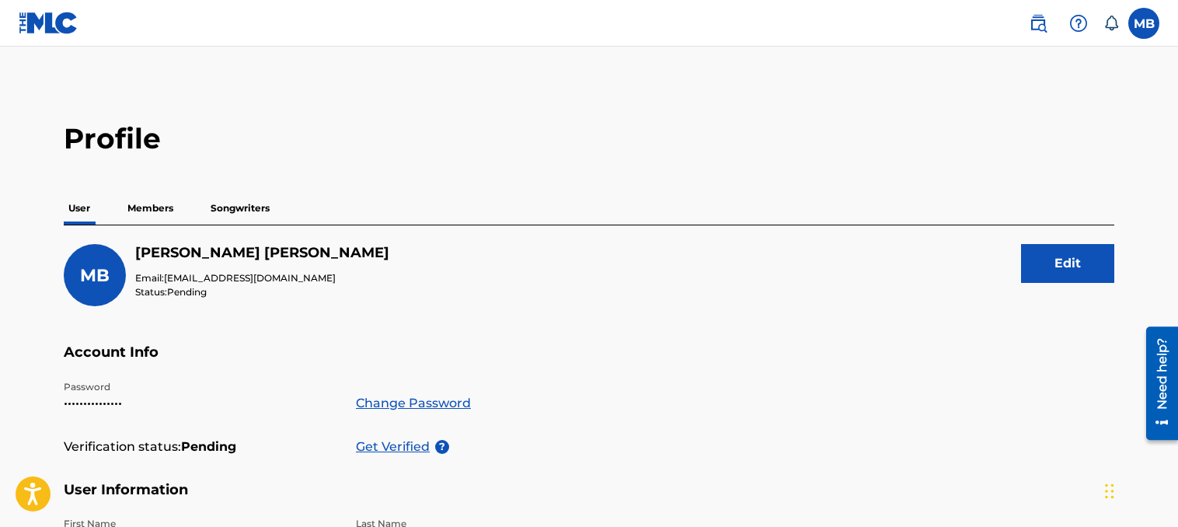
click at [155, 214] on p "Members" at bounding box center [150, 208] width 55 height 33
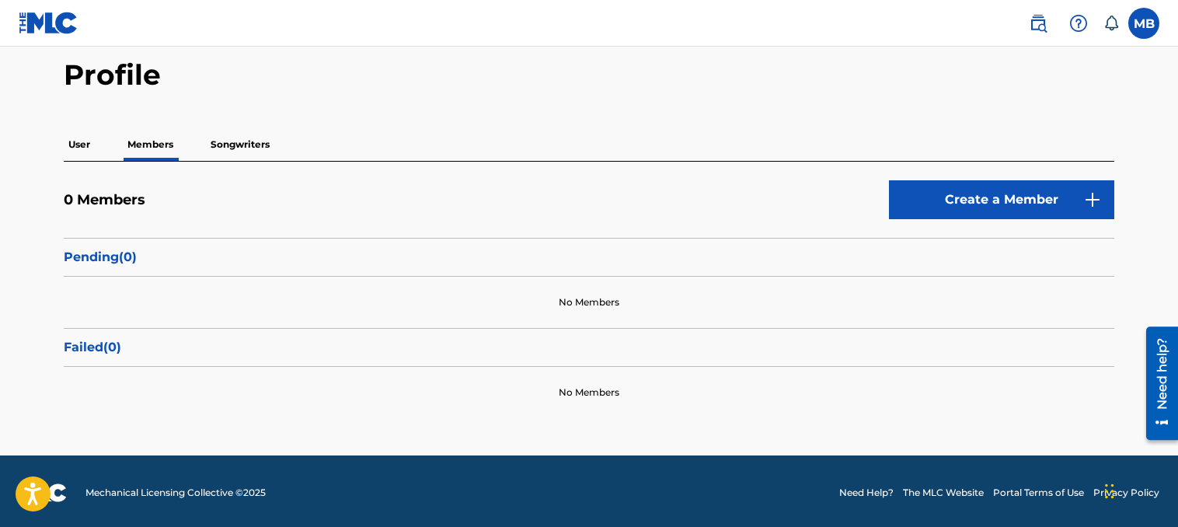
scroll to position [65, 0]
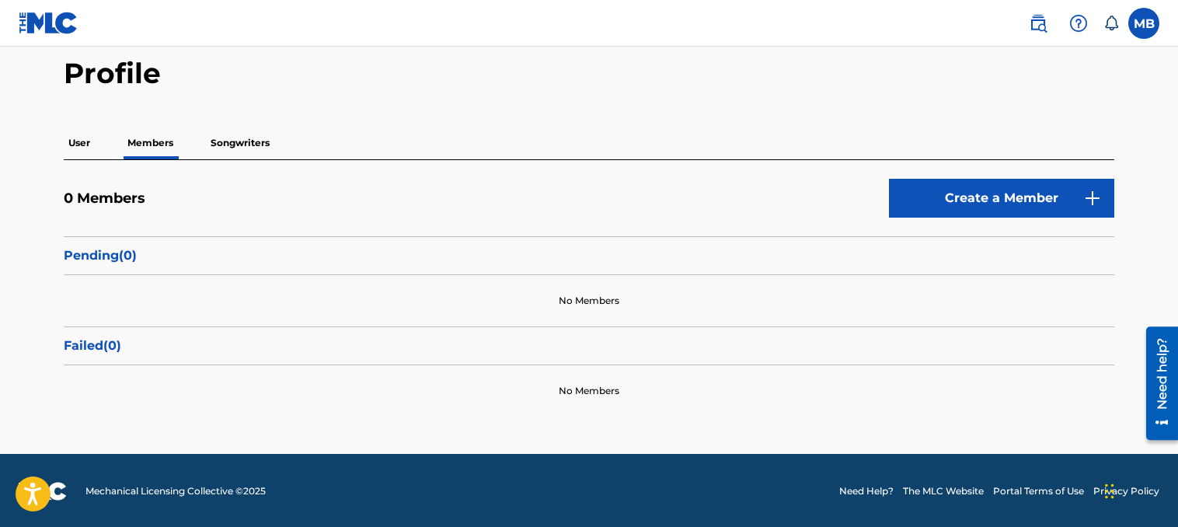
click at [252, 141] on p "Songwriters" at bounding box center [240, 143] width 68 height 33
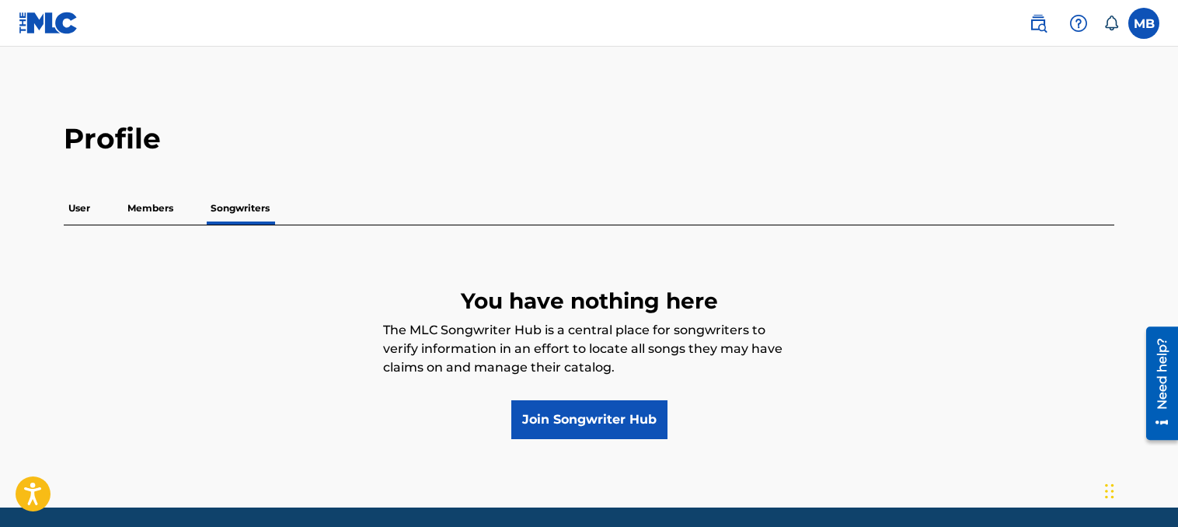
click at [78, 208] on p "User" at bounding box center [79, 208] width 31 height 33
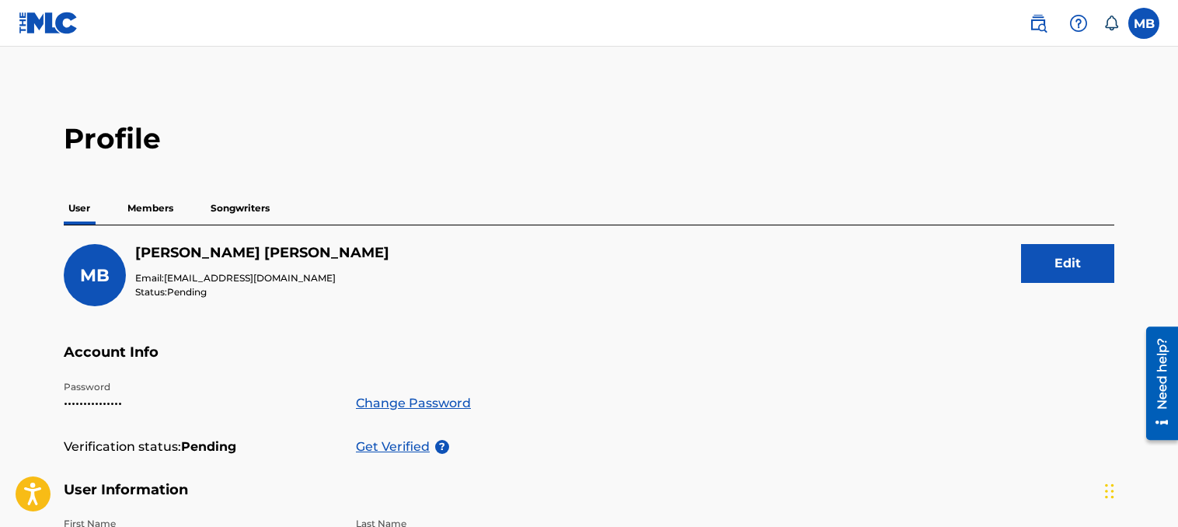
click at [235, 198] on p "Songwriters" at bounding box center [240, 208] width 68 height 33
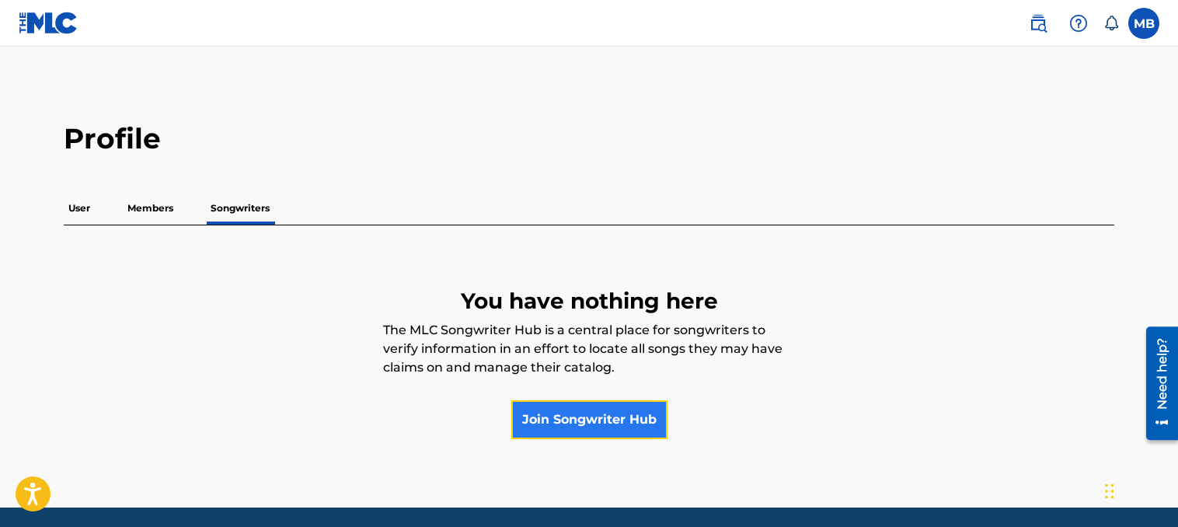
click at [643, 423] on link "Join Songwriter Hub" at bounding box center [589, 419] width 156 height 39
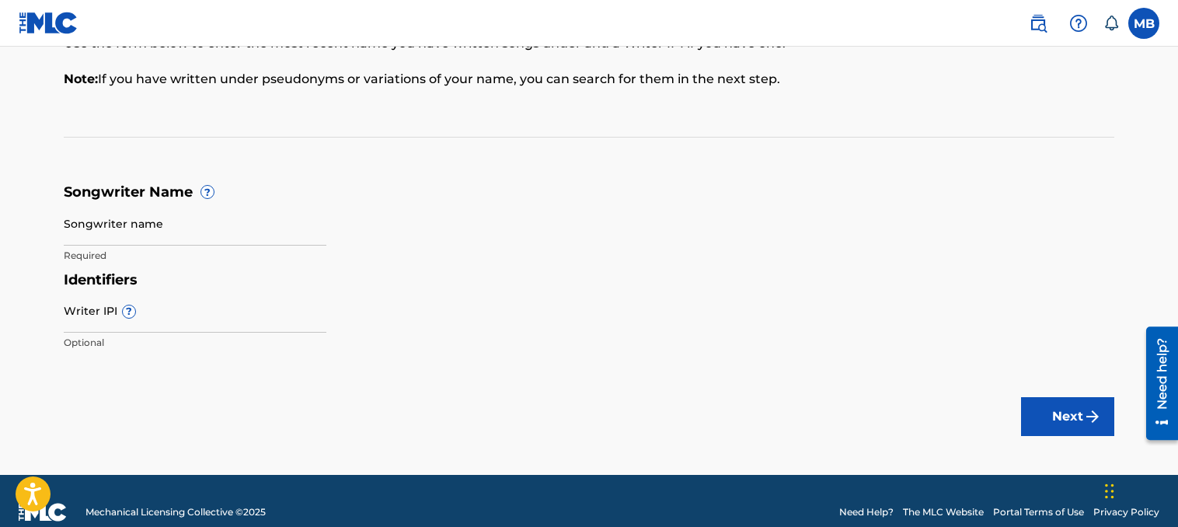
scroll to position [155, 0]
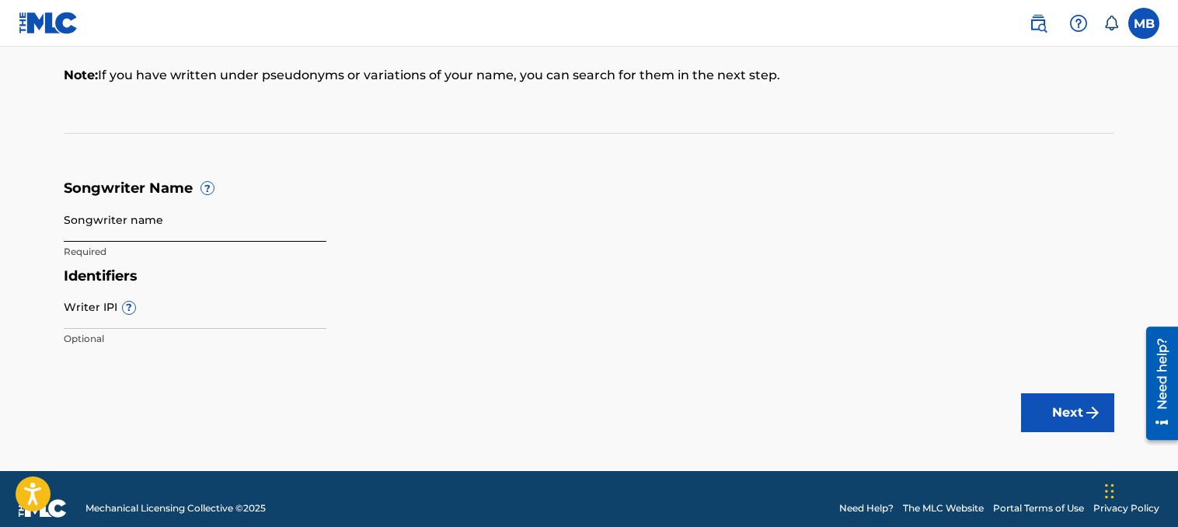
click at [162, 215] on input "Songwriter name" at bounding box center [195, 219] width 263 height 44
type input "BeatzDaGod"
click at [154, 326] on input "Writer IPI ?" at bounding box center [195, 306] width 263 height 44
